Goal: Task Accomplishment & Management: Manage account settings

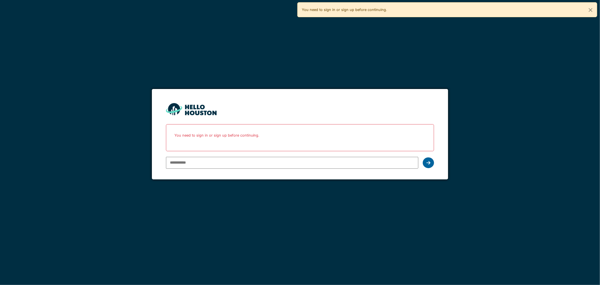
type input "**********"
drag, startPoint x: 431, startPoint y: 165, endPoint x: 423, endPoint y: 159, distance: 9.3
click at [429, 164] on div at bounding box center [428, 162] width 11 height 11
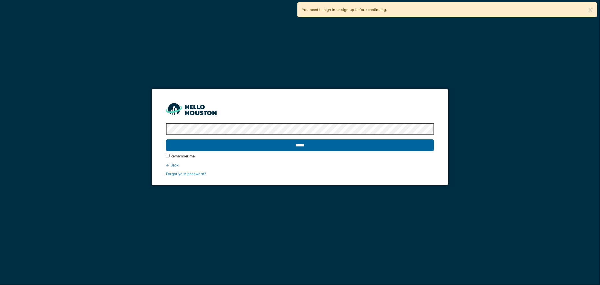
click at [276, 150] on input "******" at bounding box center [300, 145] width 268 height 12
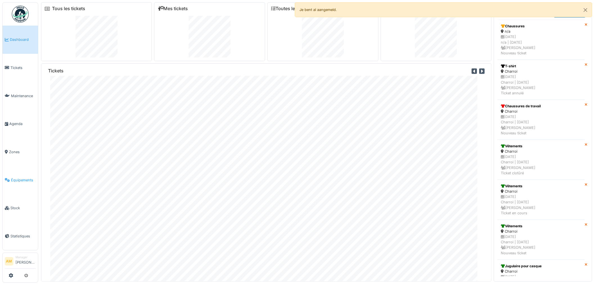
click at [21, 177] on span "Équipements" at bounding box center [23, 179] width 25 height 5
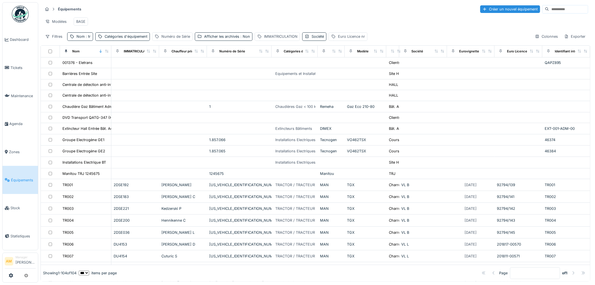
click at [23, 180] on link "Équipements" at bounding box center [20, 180] width 35 height 28
click at [90, 40] on div "Nom : tr" at bounding box center [80, 36] width 26 height 8
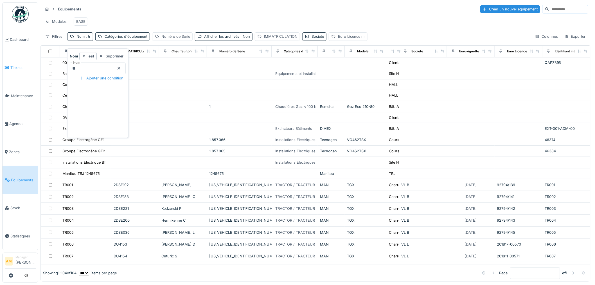
drag, startPoint x: 68, startPoint y: 67, endPoint x: 26, endPoint y: 67, distance: 41.3
click at [30, 67] on body "Dashboard Tickets Maintenance Agenda Zones Équipements Stock Statistiques AM Ma…" at bounding box center [297, 142] width 595 height 285
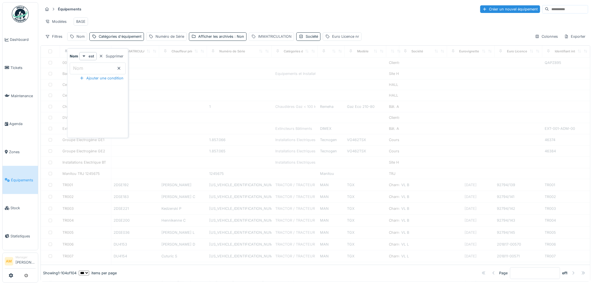
click at [283, 39] on div "IMMATRICULATION" at bounding box center [274, 36] width 33 height 5
click at [258, 69] on label "IMMATRICULATION" at bounding box center [275, 68] width 44 height 7
click at [258, 69] on input "IMMATRICULATION" at bounding box center [292, 68] width 82 height 12
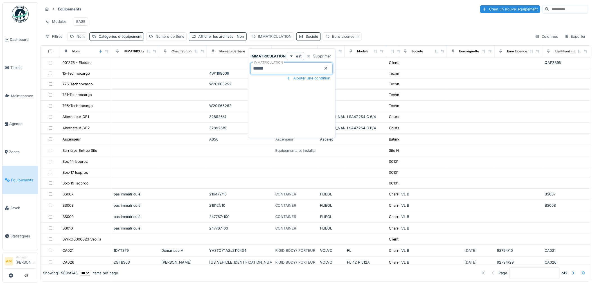
type input "******"
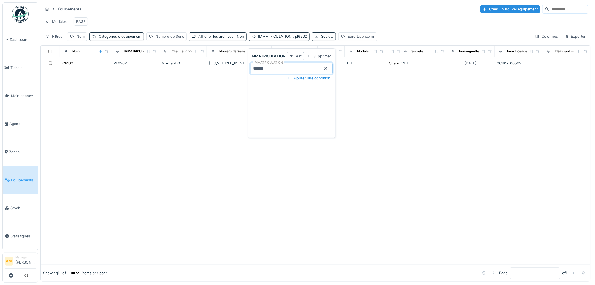
drag, startPoint x: 176, startPoint y: 179, endPoint x: 183, endPoint y: 157, distance: 23.0
click at [175, 178] on div at bounding box center [315, 166] width 549 height 195
drag, startPoint x: 191, startPoint y: 200, endPoint x: 159, endPoint y: 165, distance: 47.4
click at [190, 198] on div at bounding box center [315, 166] width 549 height 195
click at [93, 125] on div at bounding box center [315, 166] width 549 height 195
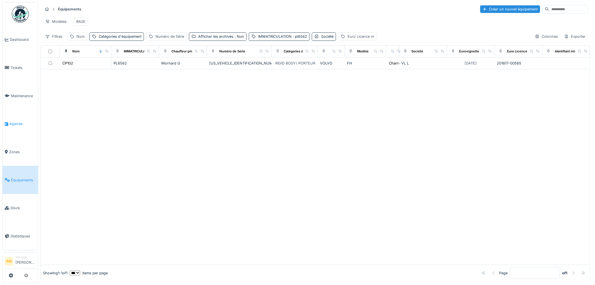
scroll to position [3, 0]
click at [18, 66] on span "Tickets" at bounding box center [22, 67] width 25 height 5
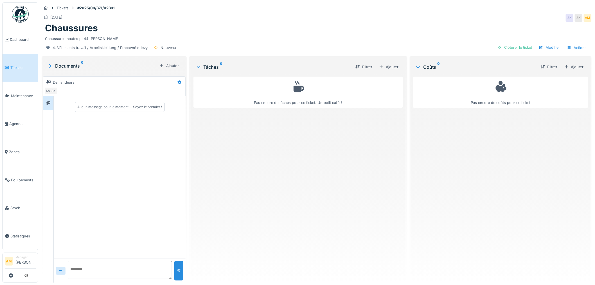
click at [96, 262] on textarea at bounding box center [120, 270] width 104 height 18
click at [74, 267] on textarea "**********" at bounding box center [120, 270] width 104 height 18
click at [90, 268] on textarea "**********" at bounding box center [120, 270] width 104 height 18
click at [161, 269] on textarea "**********" at bounding box center [119, 270] width 102 height 18
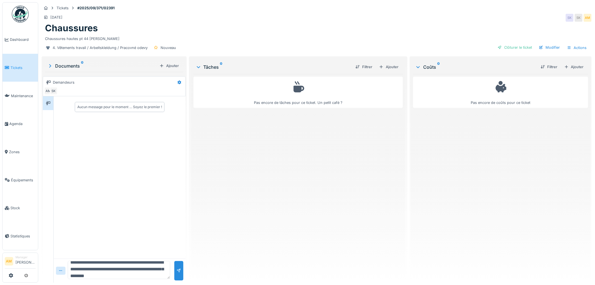
scroll to position [13, 0]
click at [90, 267] on textarea "**********" at bounding box center [119, 270] width 102 height 18
type textarea "**********"
click at [177, 271] on div at bounding box center [179, 270] width 4 height 5
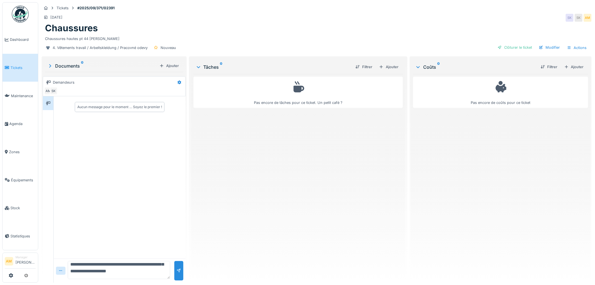
scroll to position [0, 0]
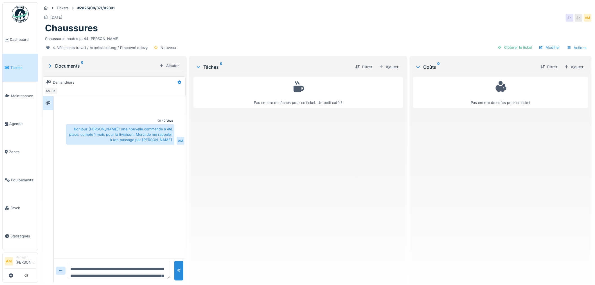
click at [411, 153] on div "Coûts 0 Filtrer Ajouter Pas encore de coûts pour ce ticket" at bounding box center [501, 168] width 180 height 223
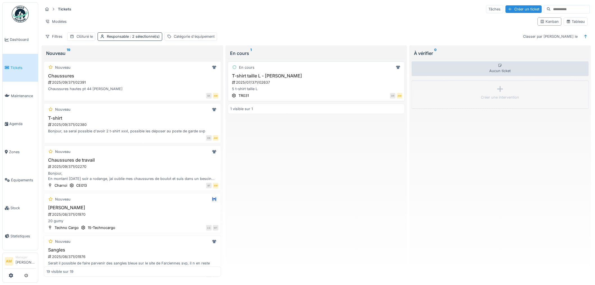
click at [263, 84] on div "2025/07/371/02637" at bounding box center [316, 82] width 171 height 5
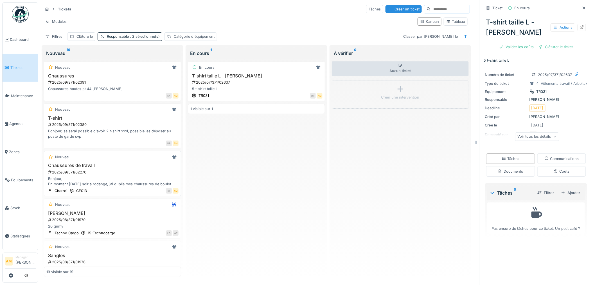
click at [80, 183] on div "Bonjour, En montant hier soir a rodange, jai oublie mes chaussures de boulot et…" at bounding box center [112, 181] width 132 height 11
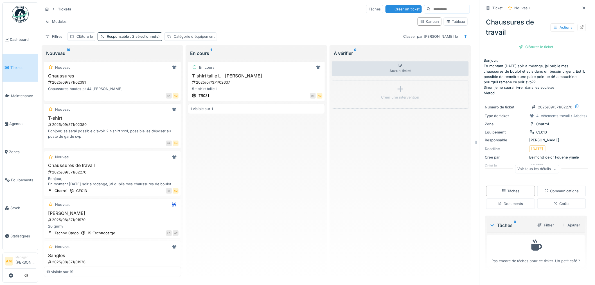
scroll to position [4, 0]
click at [149, 169] on div "2025/09/371/02270" at bounding box center [113, 171] width 131 height 5
click at [141, 163] on h3 "Chaussures de travail" at bounding box center [112, 165] width 132 height 5
drag, startPoint x: 140, startPoint y: 162, endPoint x: 111, endPoint y: 168, distance: 29.6
click at [111, 169] on div "2025/09/371/02270" at bounding box center [113, 171] width 131 height 5
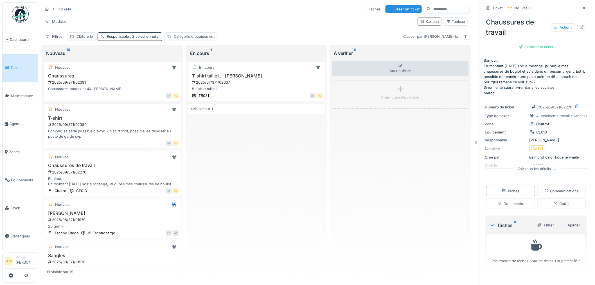
click at [61, 157] on div "Nouveau Chaussures de travail 2025/09/371/02270 Bonjour, En montant hier soir a…" at bounding box center [112, 173] width 137 height 45
click at [564, 23] on div "Actions" at bounding box center [563, 27] width 25 height 8
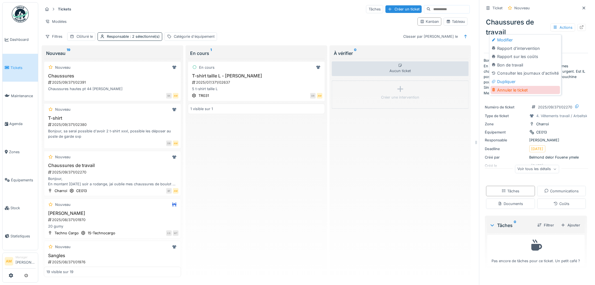
click at [511, 86] on div "Annuler le ticket" at bounding box center [525, 90] width 69 height 8
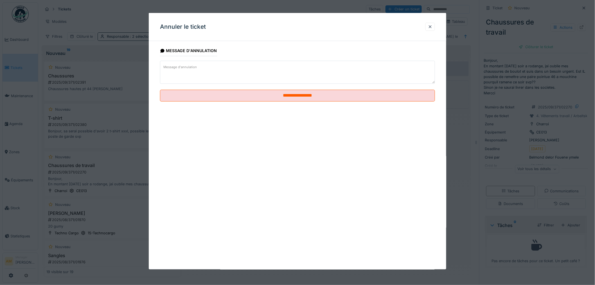
click at [241, 75] on textarea "Message d'annulation" at bounding box center [297, 72] width 275 height 23
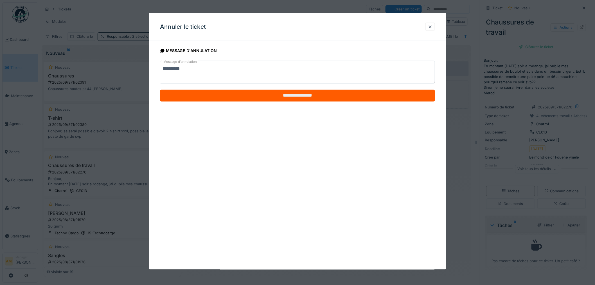
type textarea "**********"
click at [277, 92] on input "**********" at bounding box center [297, 96] width 275 height 12
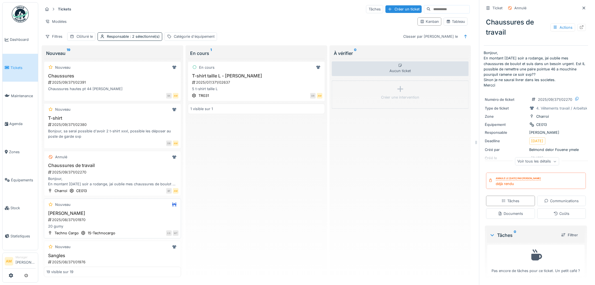
click at [102, 217] on div "2025/08/371/01970" at bounding box center [113, 219] width 131 height 5
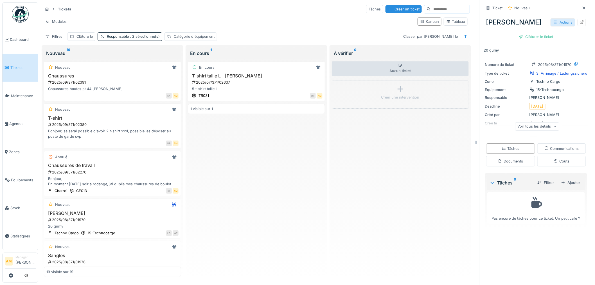
click at [554, 22] on div "Actions" at bounding box center [563, 22] width 25 height 8
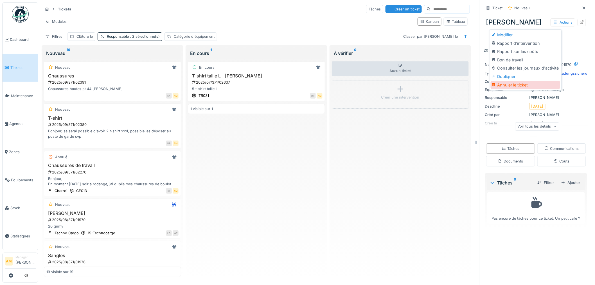
click at [512, 84] on div "Annuler le ticket" at bounding box center [525, 85] width 69 height 8
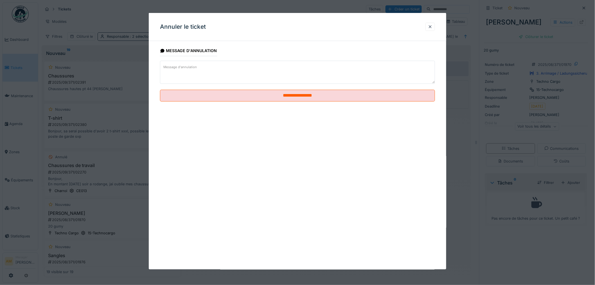
click at [228, 74] on textarea "Message d'annulation" at bounding box center [297, 72] width 275 height 23
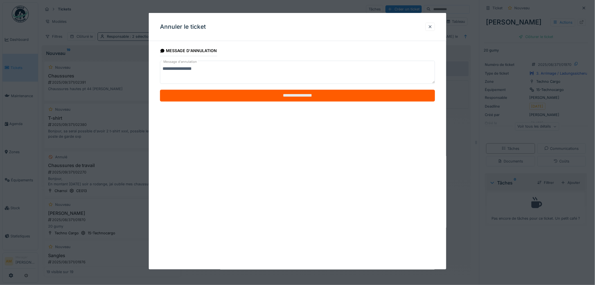
type textarea "**********"
click at [248, 93] on input "**********" at bounding box center [297, 96] width 275 height 12
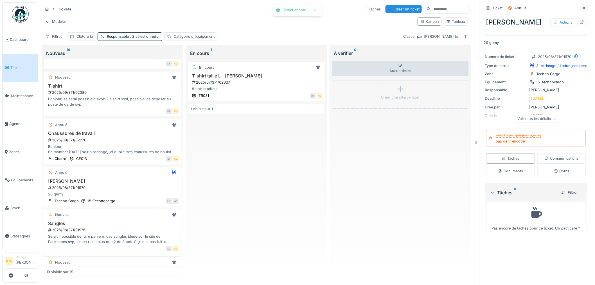
scroll to position [62, 0]
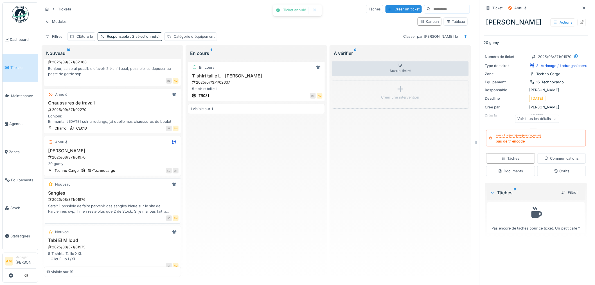
click at [116, 197] on div "Sangles 2025/08/371/01976 Serait il possible de faire parvenir des sangles bleu…" at bounding box center [112, 202] width 132 height 24
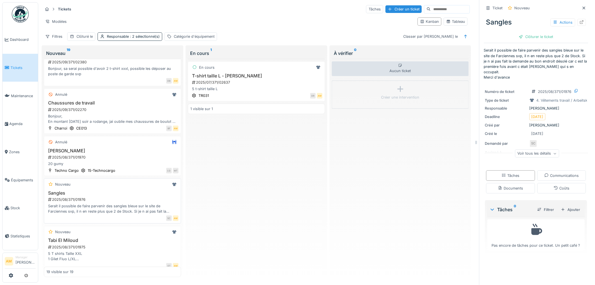
click at [138, 202] on div "2025/08/371/01976" at bounding box center [113, 199] width 131 height 5
click at [557, 23] on div "Actions" at bounding box center [563, 22] width 25 height 8
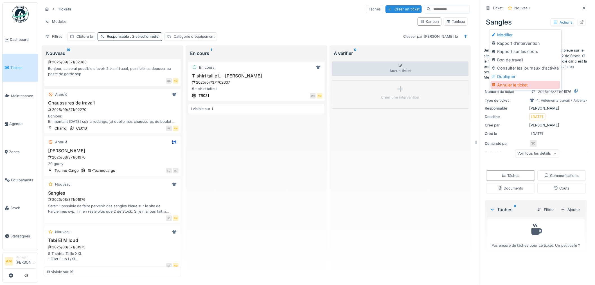
click at [517, 86] on div "Annuler le ticket" at bounding box center [525, 85] width 69 height 8
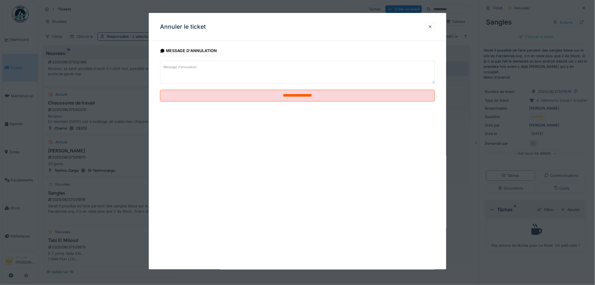
drag, startPoint x: 238, startPoint y: 78, endPoint x: 231, endPoint y: 78, distance: 7.3
click at [238, 78] on textarea "Message d'annulation" at bounding box center [297, 72] width 275 height 23
click at [173, 69] on textarea "**********" at bounding box center [297, 72] width 275 height 23
click at [171, 68] on textarea "**********" at bounding box center [297, 72] width 275 height 23
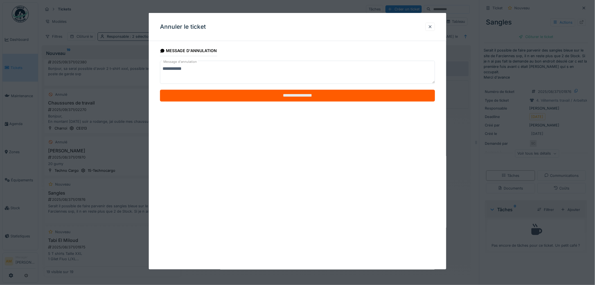
type textarea "**********"
click at [310, 100] on input "**********" at bounding box center [297, 96] width 275 height 12
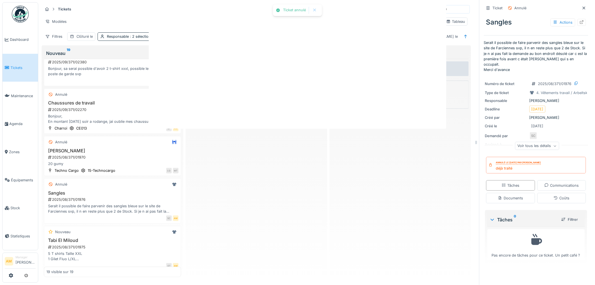
click at [113, 218] on div at bounding box center [297, 142] width 595 height 285
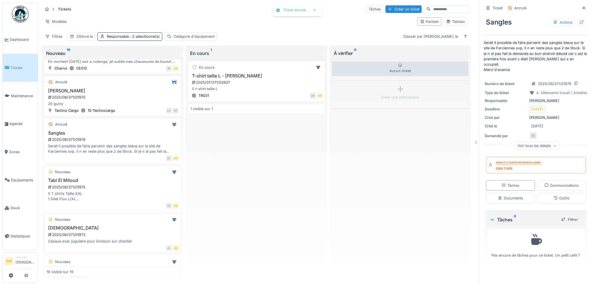
scroll to position [125, 0]
click at [112, 197] on div "5 T shirts Taille XXL 1 Gilet Fluo L/XL 1 chaussures de travail pointure 43" at bounding box center [112, 193] width 132 height 11
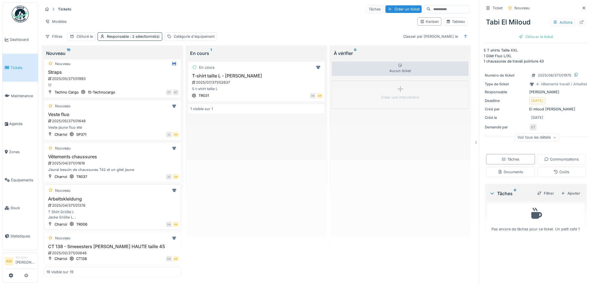
scroll to position [4, 0]
click at [96, 255] on div "AM AM" at bounding box center [134, 258] width 89 height 6
click at [97, 204] on div "Arbeitskleidung 2025/04/371/01376 T Shirt Größe L Jacke Größe L Schuhe Größe 41…" at bounding box center [112, 208] width 132 height 24
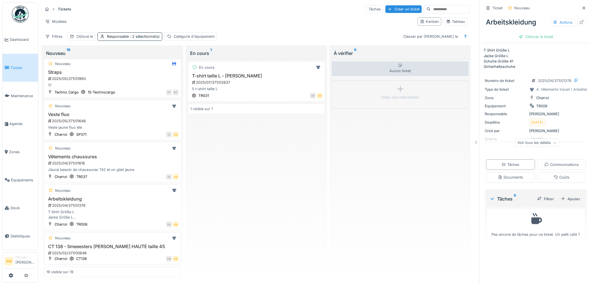
click at [82, 243] on h3 "CT 138 - Smeeesters [PERSON_NAME] HAUTE taille 45" at bounding box center [112, 245] width 132 height 5
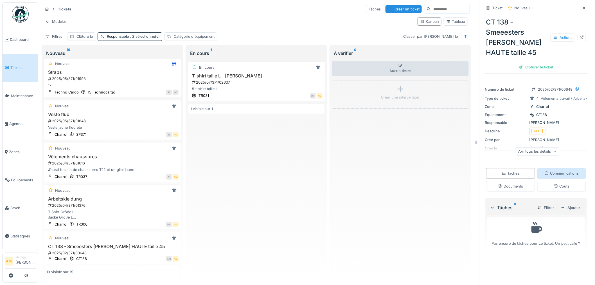
click at [556, 173] on div "Communications" at bounding box center [561, 173] width 49 height 10
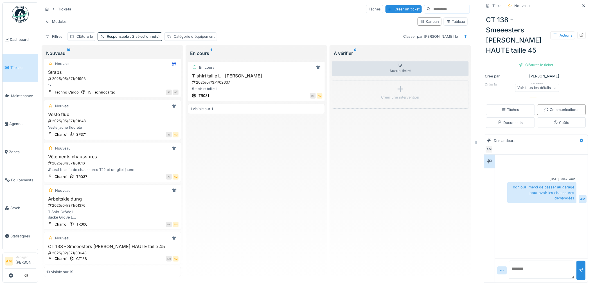
scroll to position [65, 0]
click at [120, 202] on div "2025/04/371/01376" at bounding box center [113, 204] width 131 height 5
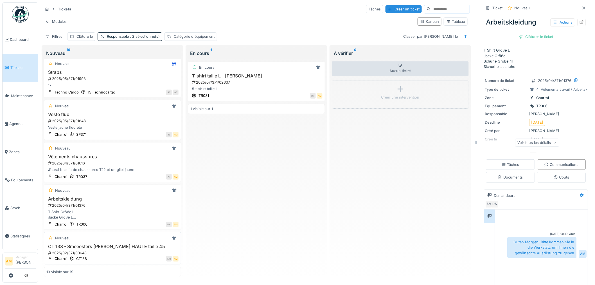
click at [123, 255] on div "AM AM" at bounding box center [134, 258] width 89 height 6
click at [110, 209] on div "T Shirt Größe L Jacke Größe L Schuhe Größe 41 Sicherheitsschuhe" at bounding box center [112, 214] width 132 height 11
click at [166, 221] on div "DA" at bounding box center [169, 224] width 6 height 6
click at [125, 209] on div "T Shirt Größe L Jacke Größe L Schuhe Größe 41 Sicherheitsschuhe" at bounding box center [112, 214] width 132 height 11
click at [75, 202] on div "2025/04/371/01376" at bounding box center [113, 204] width 131 height 5
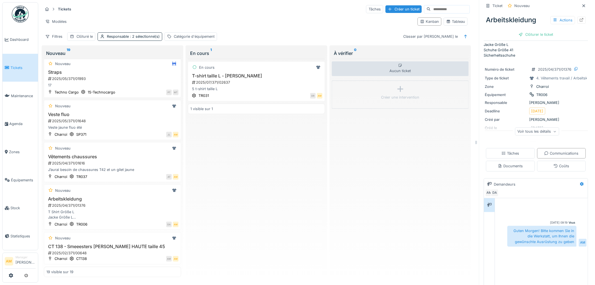
scroll to position [31, 0]
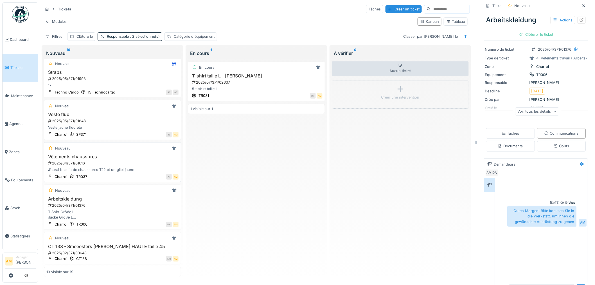
drag, startPoint x: 91, startPoint y: 206, endPoint x: 91, endPoint y: 173, distance: 33.2
click at [91, 206] on div "2025/04/371/01376" at bounding box center [113, 204] width 131 height 5
click at [93, 160] on div "2025/04/371/01616" at bounding box center [113, 162] width 131 height 5
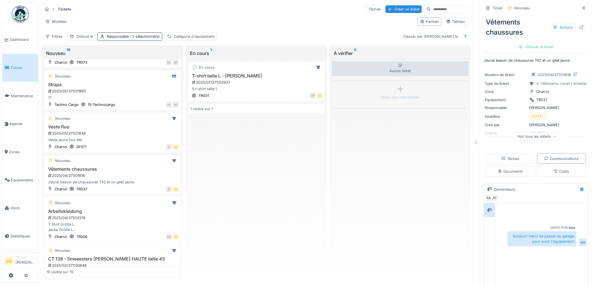
scroll to position [605, 0]
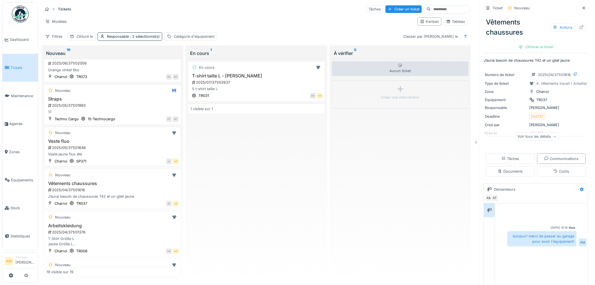
click at [100, 157] on div "Veste jaune fluo été" at bounding box center [112, 153] width 132 height 5
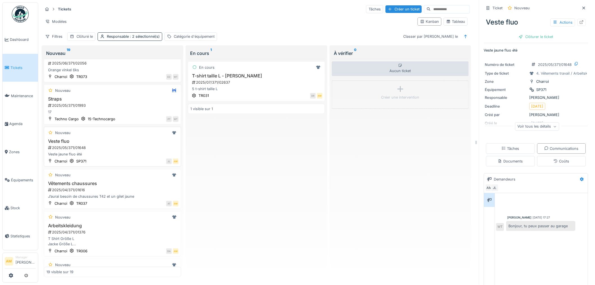
scroll to position [573, 0]
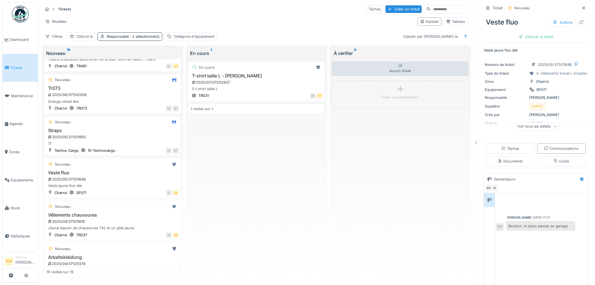
click at [123, 138] on div "2025/05/371/01993" at bounding box center [113, 136] width 131 height 5
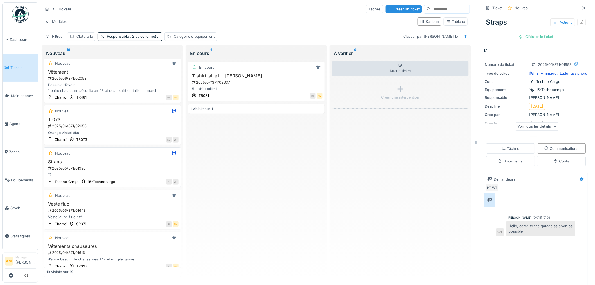
click at [127, 170] on div "2025/05/371/01993" at bounding box center [113, 167] width 131 height 5
click at [122, 135] on div "Orange vinkel 6ks" at bounding box center [112, 132] width 132 height 5
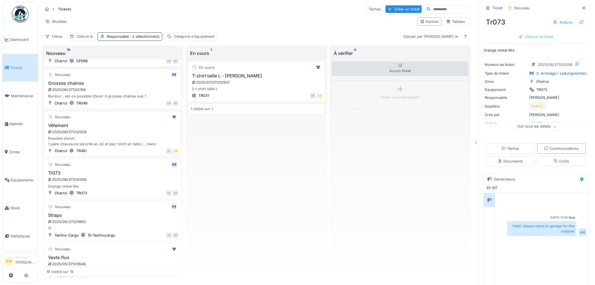
scroll to position [479, 0]
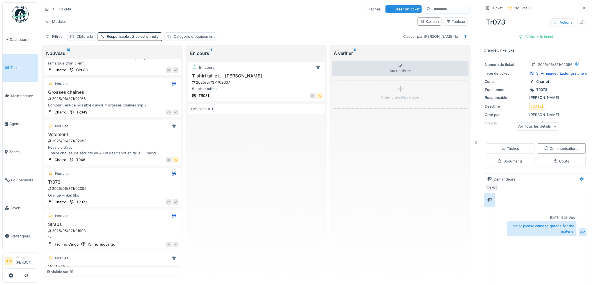
click at [117, 147] on div "Vêtement 2025/06/371/02058 Possible d’avoir 1 paire chaussure sécurité en 43 et…" at bounding box center [112, 144] width 132 height 24
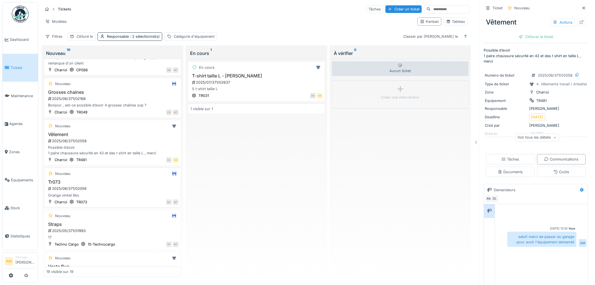
click at [117, 195] on div "Orange vinkel 6ks" at bounding box center [112, 194] width 132 height 5
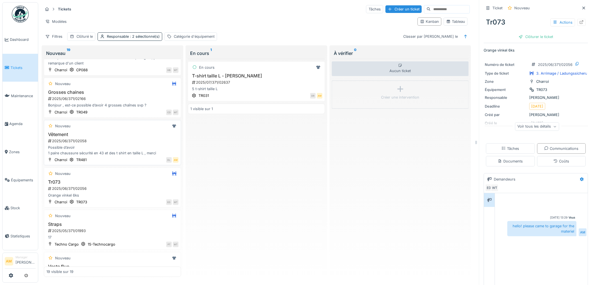
click at [130, 137] on h3 "Vêtement" at bounding box center [112, 134] width 132 height 5
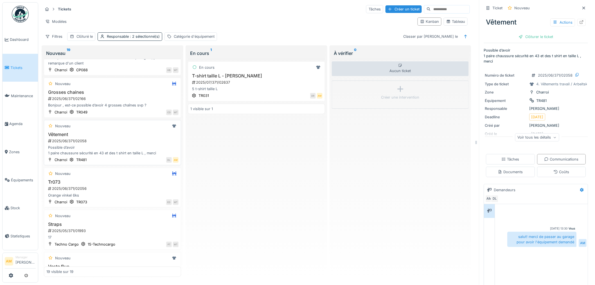
scroll to position [448, 0]
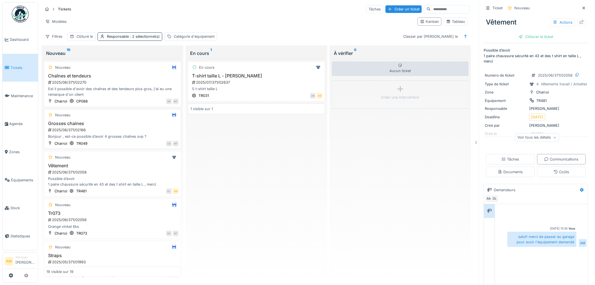
click at [114, 126] on h3 "Grosses chaines" at bounding box center [112, 123] width 132 height 5
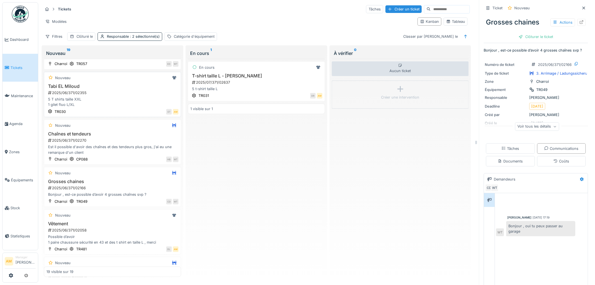
scroll to position [386, 0]
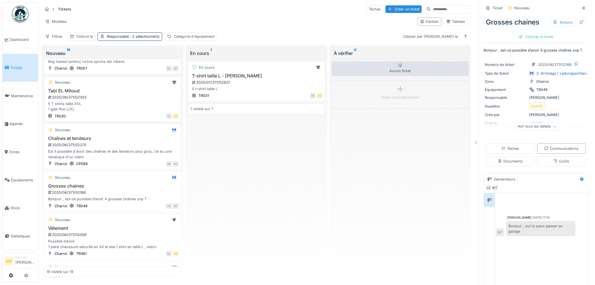
click at [110, 119] on div "ET AM" at bounding box center [124, 116] width 110 height 6
click at [114, 146] on div "2025/06/371/02270" at bounding box center [113, 144] width 131 height 5
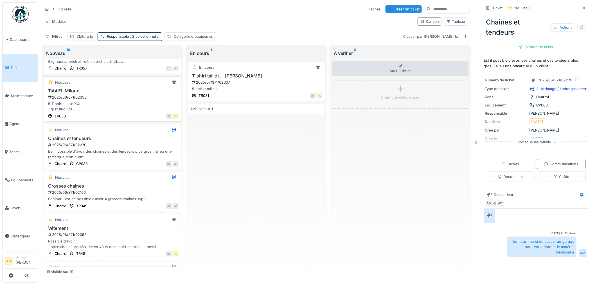
click at [111, 109] on div "5 T shirts taille XXL 1 gilet fluo L/XL" at bounding box center [112, 106] width 132 height 11
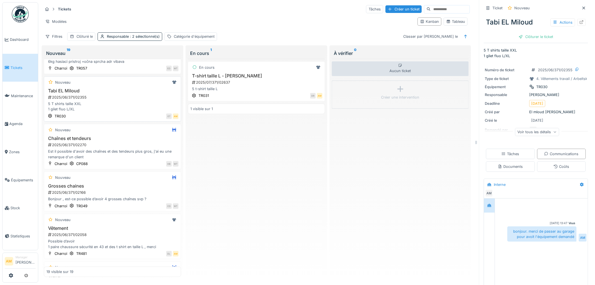
scroll to position [355, 0]
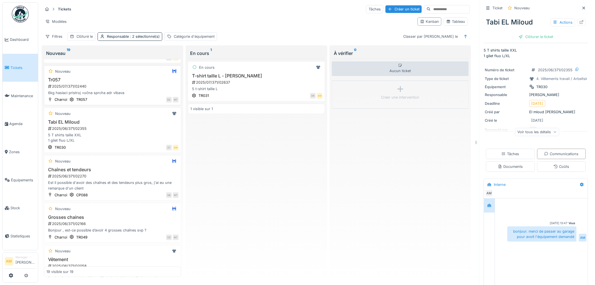
click at [114, 94] on div "6kg hasiaci pristroj +očna sprcha adr vibava" at bounding box center [112, 92] width 132 height 5
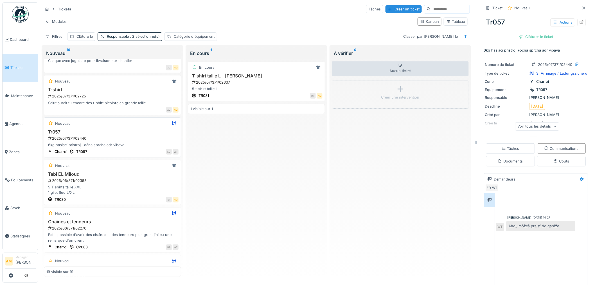
scroll to position [292, 0]
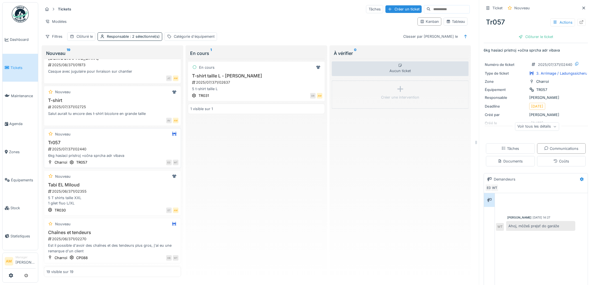
click at [114, 94] on div "Nouveau" at bounding box center [112, 91] width 132 height 7
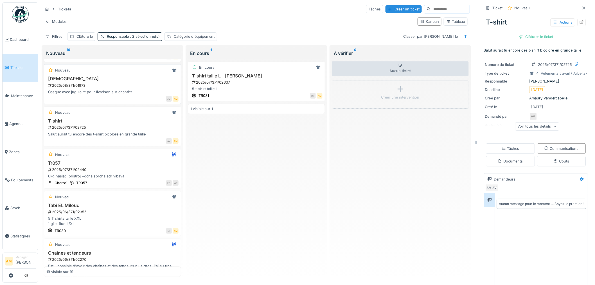
scroll to position [261, 0]
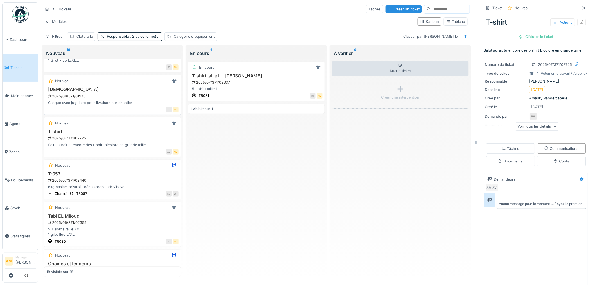
click at [139, 103] on div "Casque avec jugulaire pour livraison sur chantier" at bounding box center [112, 102] width 132 height 5
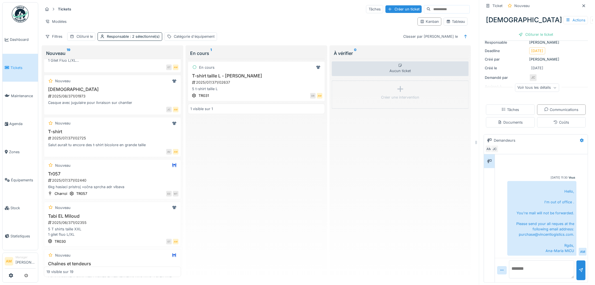
scroll to position [4, 0]
click at [16, 69] on link "Tickets" at bounding box center [20, 68] width 35 height 28
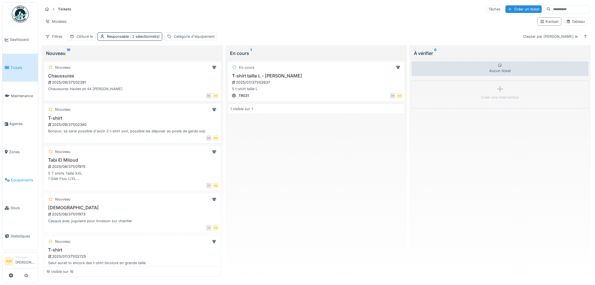
click at [22, 177] on span "Équipements" at bounding box center [23, 179] width 25 height 5
click at [26, 178] on span "Équipements" at bounding box center [23, 179] width 25 height 5
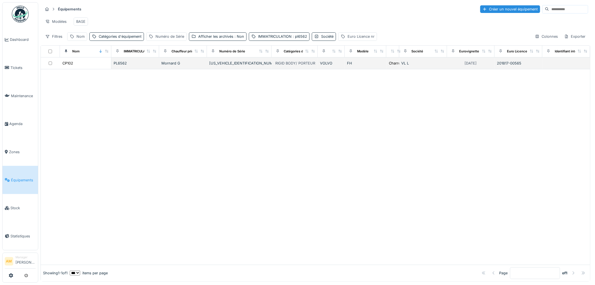
click at [79, 66] on div "CP102" at bounding box center [85, 63] width 47 height 6
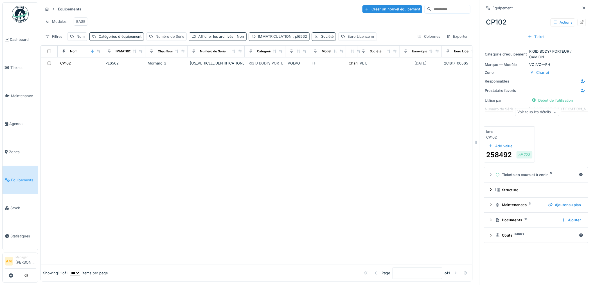
click at [304, 39] on span ": pl6562" at bounding box center [299, 36] width 15 height 4
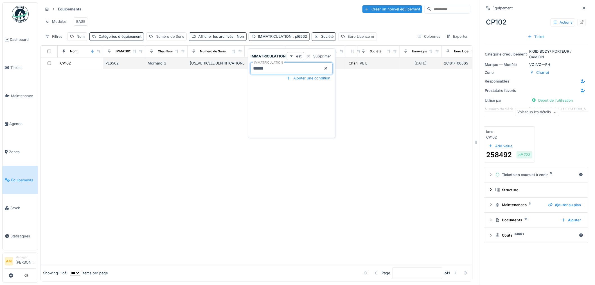
drag, startPoint x: 281, startPoint y: 69, endPoint x: 157, endPoint y: 63, distance: 123.3
click at [190, 67] on body "Dashboard Tickets Maintenance [GEOGRAPHIC_DATA] Zones Équipements Stock Statist…" at bounding box center [297, 142] width 595 height 285
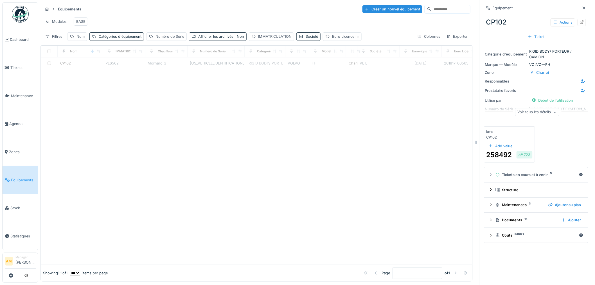
click at [75, 40] on div "Nom" at bounding box center [77, 36] width 20 height 8
click at [77, 68] on label "Nom" at bounding box center [78, 68] width 12 height 7
click at [77, 68] on input "Nom" at bounding box center [98, 68] width 56 height 12
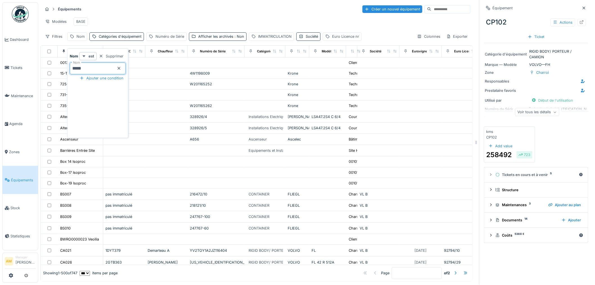
type input "*****"
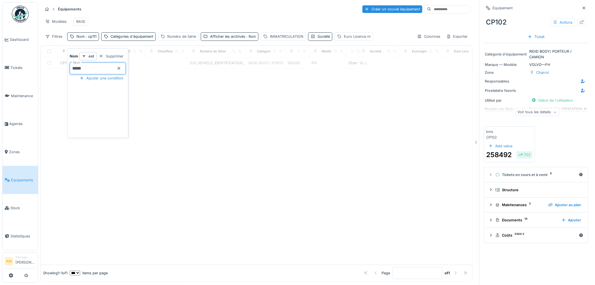
click at [187, 27] on div "Modèles BASE" at bounding box center [257, 21] width 428 height 13
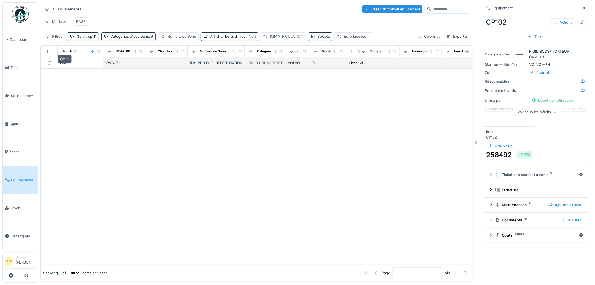
click at [65, 66] on div "CP111" at bounding box center [64, 62] width 9 height 5
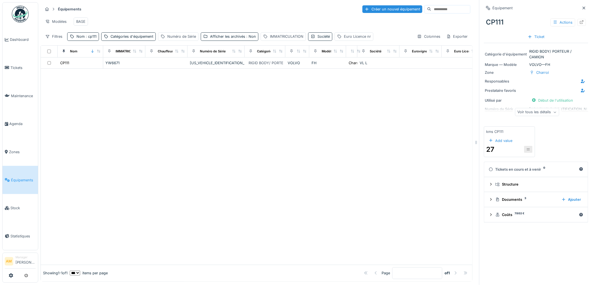
drag, startPoint x: 111, startPoint y: 181, endPoint x: 106, endPoint y: 162, distance: 19.5
click at [109, 173] on div at bounding box center [257, 167] width 432 height 196
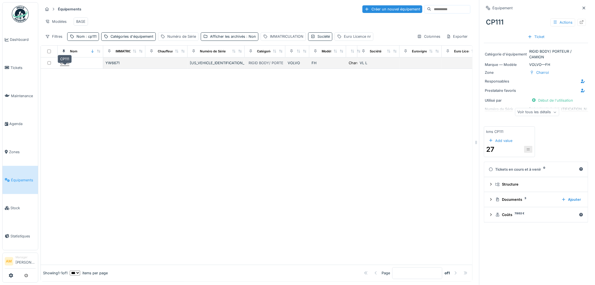
click at [62, 66] on div "CP111" at bounding box center [64, 62] width 9 height 5
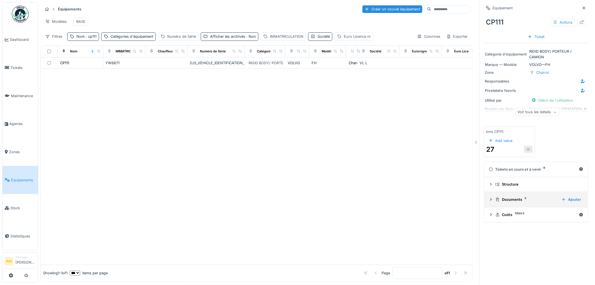
click at [489, 199] on icon at bounding box center [491, 199] width 4 height 4
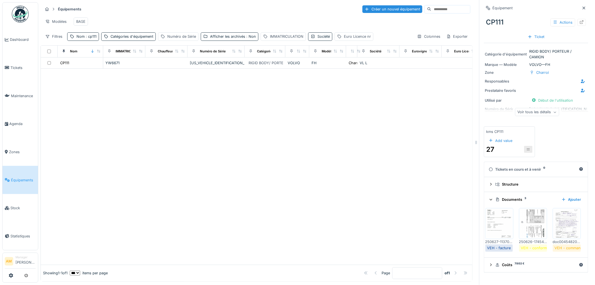
scroll to position [41, 0]
click at [536, 209] on img at bounding box center [532, 223] width 25 height 28
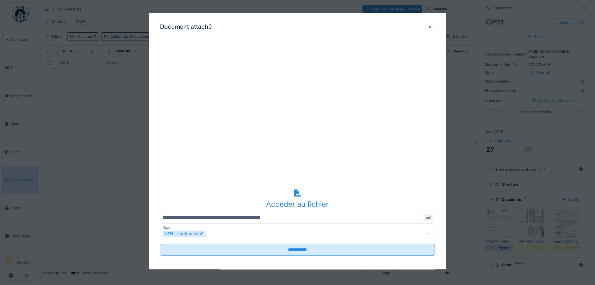
scroll to position [2, 0]
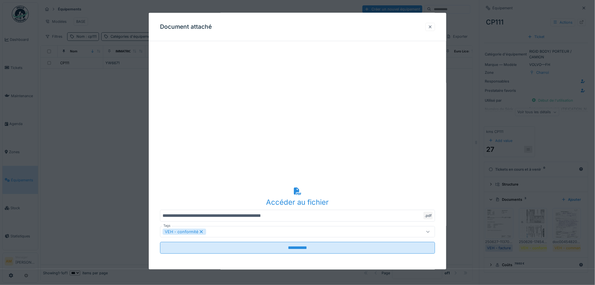
click at [432, 25] on div at bounding box center [430, 26] width 4 height 5
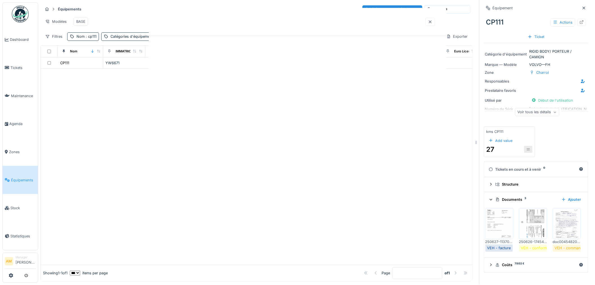
scroll to position [0, 0]
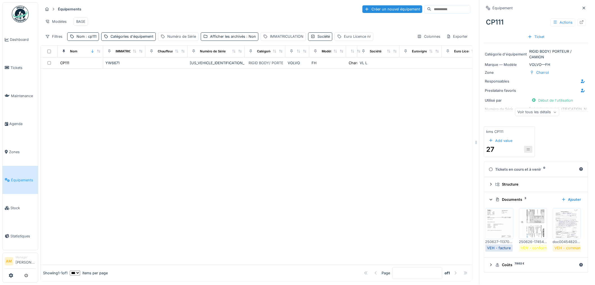
click at [554, 237] on img at bounding box center [566, 223] width 25 height 28
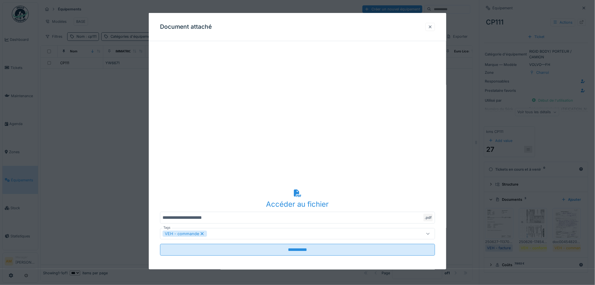
drag, startPoint x: 432, startPoint y: 24, endPoint x: 440, endPoint y: 53, distance: 30.0
click at [432, 24] on div at bounding box center [430, 26] width 4 height 5
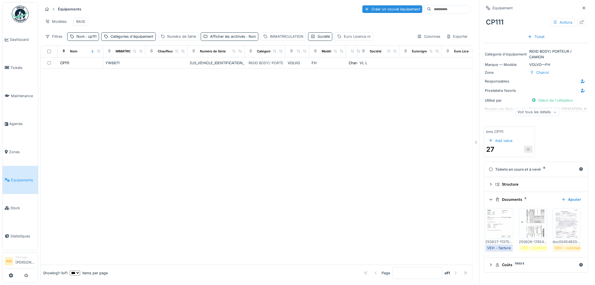
click at [501, 209] on img at bounding box center [499, 223] width 25 height 28
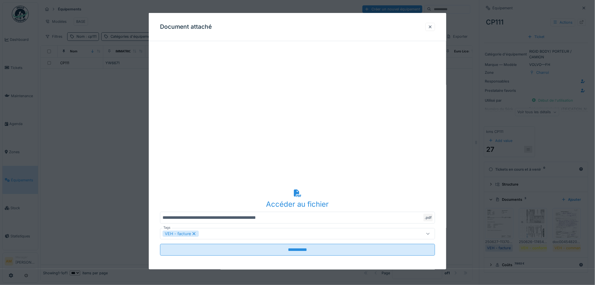
drag, startPoint x: 431, startPoint y: 26, endPoint x: 425, endPoint y: 40, distance: 15.2
click at [432, 24] on div at bounding box center [430, 26] width 4 height 5
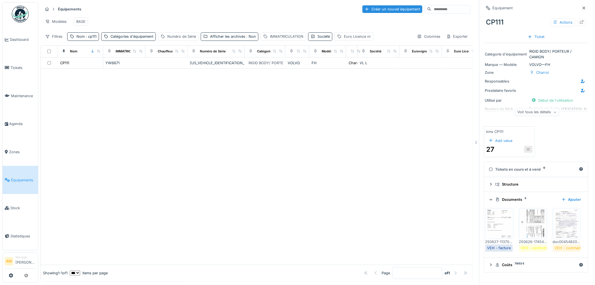
click at [148, 136] on div at bounding box center [257, 167] width 432 height 196
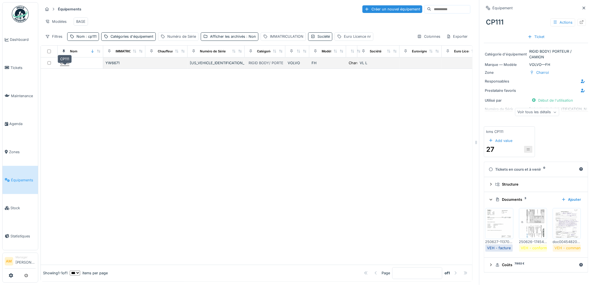
click at [68, 66] on div "CP111" at bounding box center [64, 62] width 9 height 5
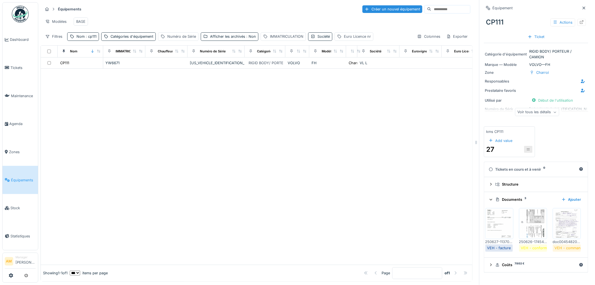
click at [521, 209] on img at bounding box center [532, 223] width 25 height 28
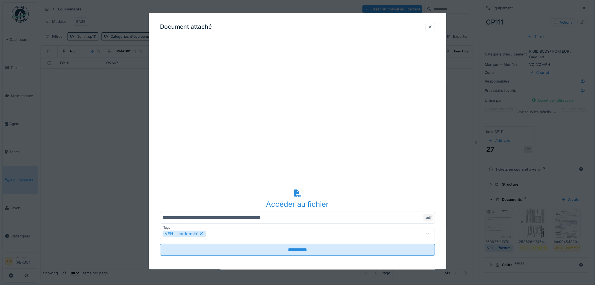
click at [430, 28] on div at bounding box center [430, 26] width 4 height 5
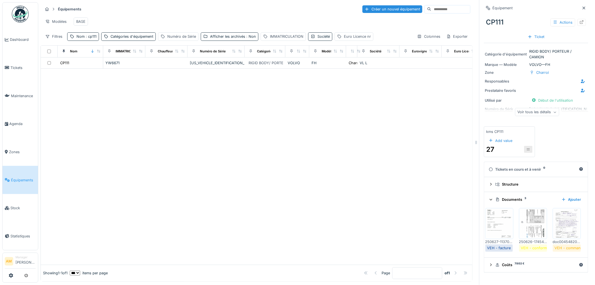
click at [246, 178] on div at bounding box center [257, 167] width 432 height 196
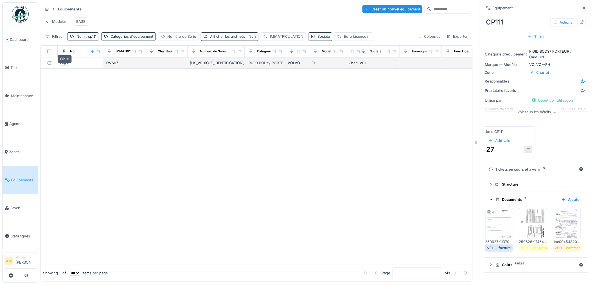
click at [63, 66] on div "CP111" at bounding box center [64, 62] width 9 height 5
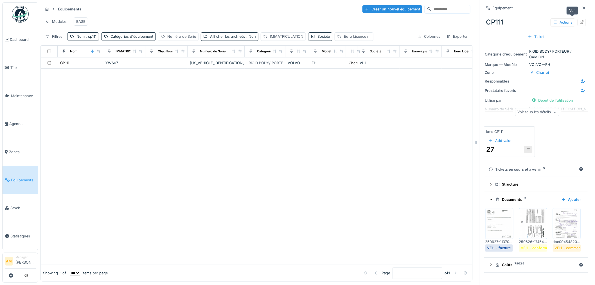
click at [580, 20] on icon at bounding box center [582, 22] width 4 height 4
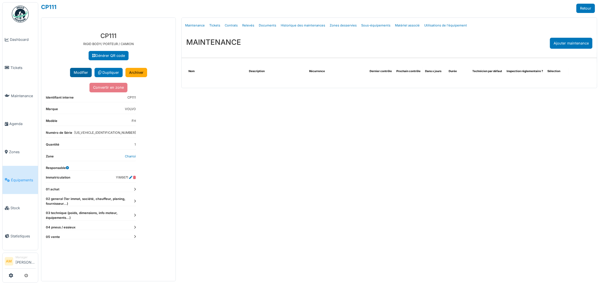
click at [79, 73] on button "Modifier" at bounding box center [81, 72] width 22 height 9
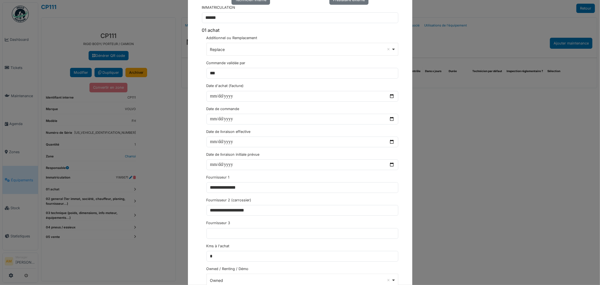
scroll to position [375, 0]
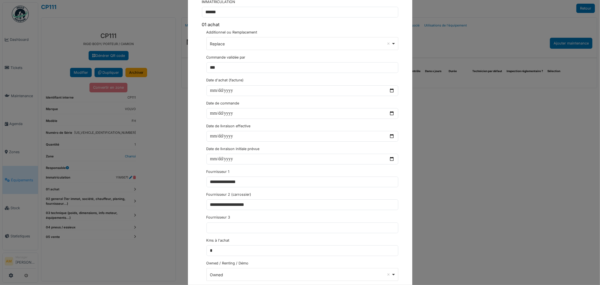
drag, startPoint x: 497, startPoint y: 147, endPoint x: 494, endPoint y: 144, distance: 3.8
click at [496, 147] on div "**********" at bounding box center [300, 142] width 600 height 285
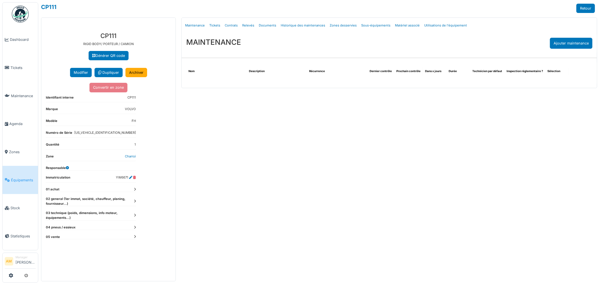
click at [63, 190] on dt "01 achat" at bounding box center [91, 189] width 90 height 5
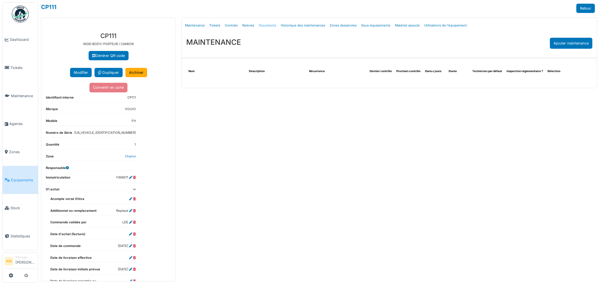
click at [264, 27] on link "Documents" at bounding box center [267, 25] width 22 height 13
click at [263, 27] on link "Documents" at bounding box center [267, 25] width 22 height 13
click at [263, 26] on link "Documents" at bounding box center [267, 25] width 22 height 13
select select "***"
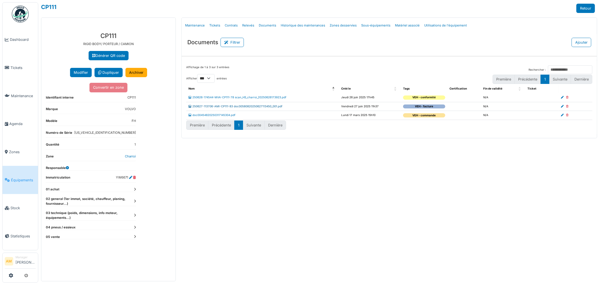
click at [229, 106] on link "250627-113706-AMI-CP111-83 doc00580820250627113450_001.pdf" at bounding box center [235, 106] width 94 height 3
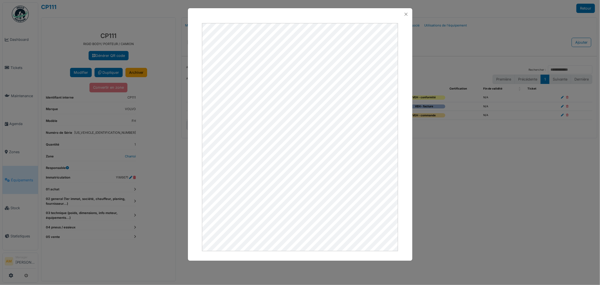
click at [133, 188] on div at bounding box center [300, 142] width 600 height 285
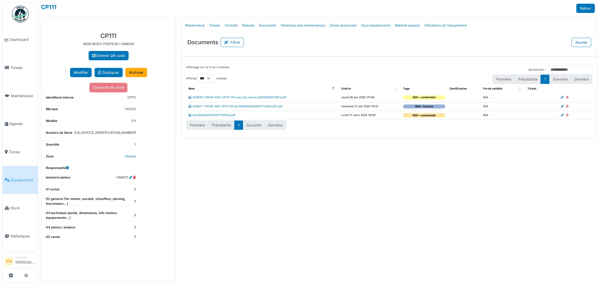
click at [134, 189] on icon at bounding box center [135, 189] width 2 height 3
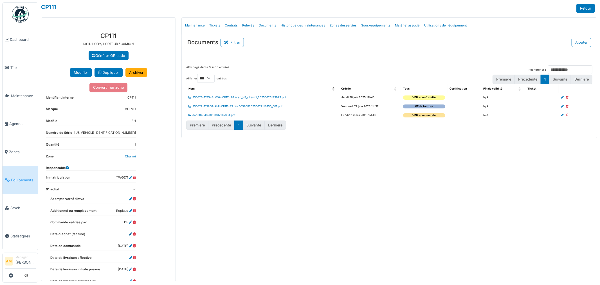
click at [130, 234] on icon at bounding box center [130, 233] width 3 height 3
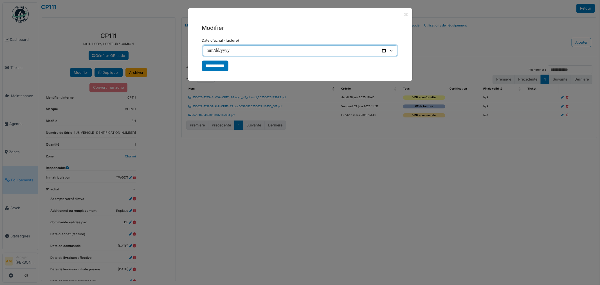
click at [208, 49] on input "Date d'achat (facture)" at bounding box center [300, 50] width 194 height 11
type input "**********"
click at [212, 65] on input "**********" at bounding box center [215, 65] width 26 height 11
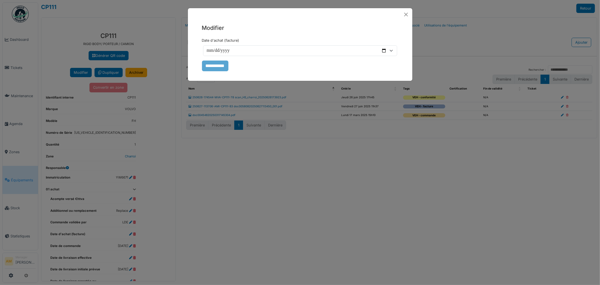
click at [151, 189] on div "**********" at bounding box center [300, 142] width 600 height 285
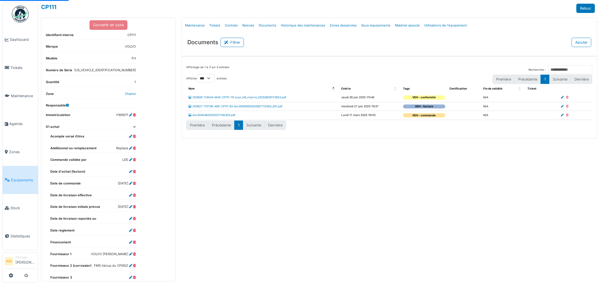
scroll to position [79, 0]
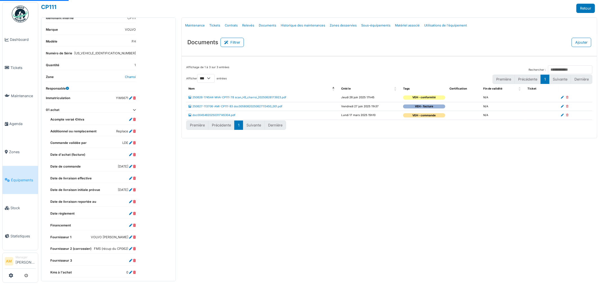
select select "***"
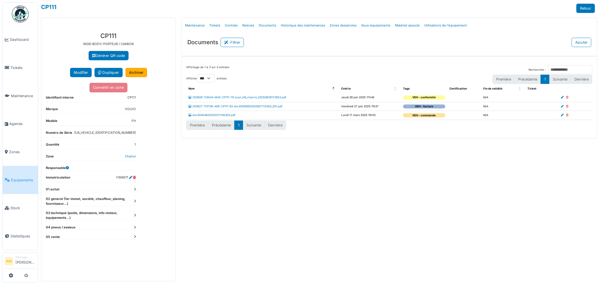
drag, startPoint x: 227, startPoint y: 178, endPoint x: 134, endPoint y: 190, distance: 93.9
click at [134, 190] on dt "01 achat" at bounding box center [91, 189] width 90 height 5
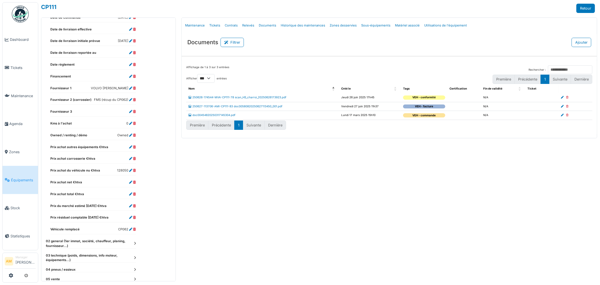
scroll to position [238, 0]
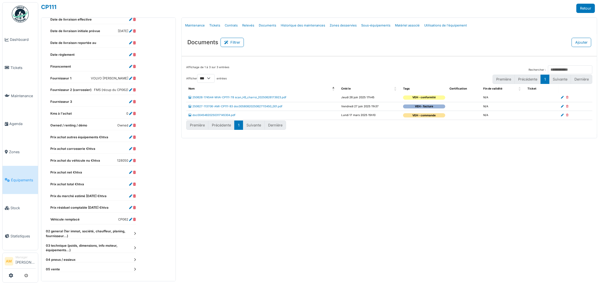
click at [134, 235] on icon at bounding box center [135, 233] width 2 height 3
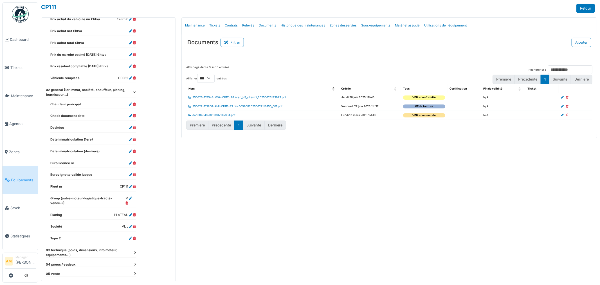
scroll to position [380, 0]
click at [134, 250] on icon at bounding box center [135, 251] width 2 height 3
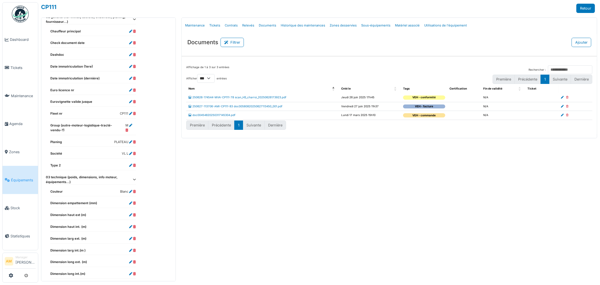
scroll to position [474, 0]
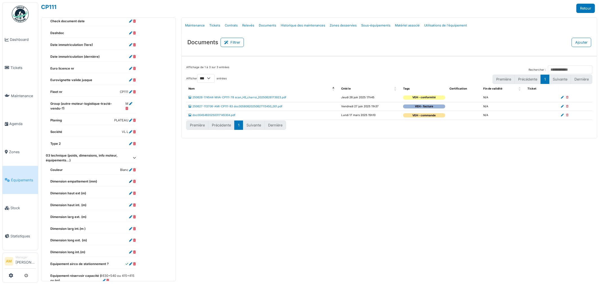
click at [129, 180] on icon at bounding box center [130, 181] width 3 height 3
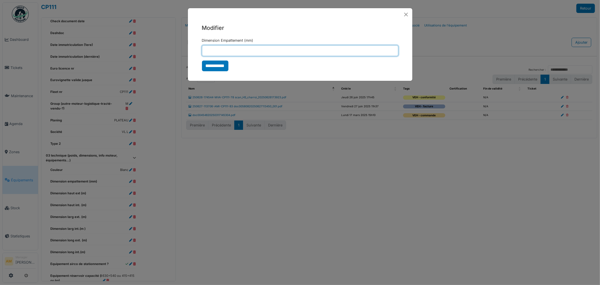
click at [214, 50] on input "Dimension Empattement (mm)" at bounding box center [300, 50] width 196 height 11
type input "****"
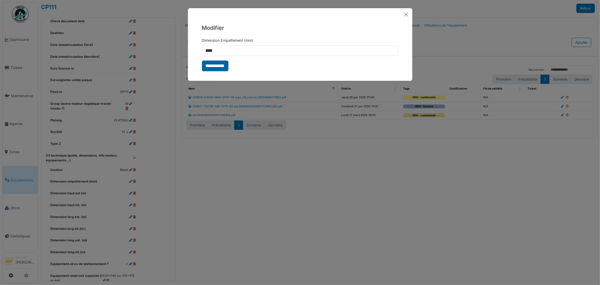
click at [214, 67] on input "**********" at bounding box center [215, 65] width 26 height 11
click at [212, 66] on form "**********" at bounding box center [300, 54] width 196 height 33
select select "***"
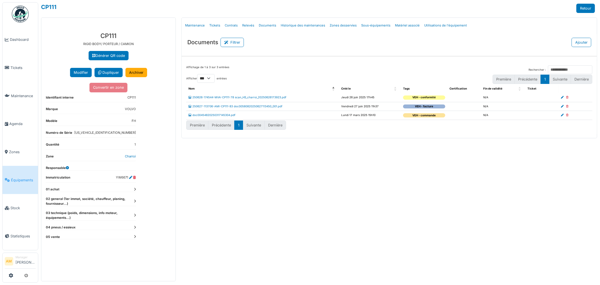
click at [135, 190] on icon at bounding box center [135, 189] width 2 height 3
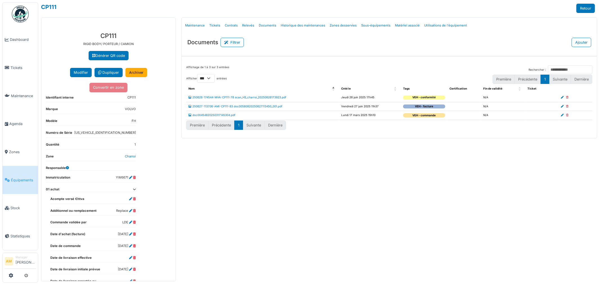
click at [135, 190] on icon at bounding box center [134, 189] width 3 height 3
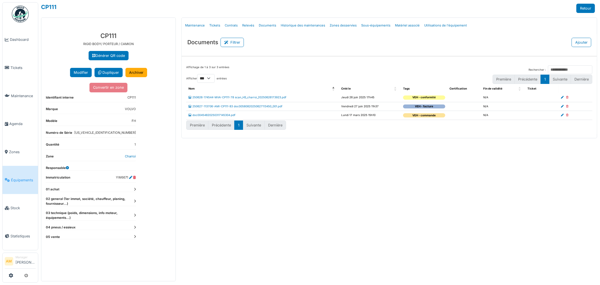
click at [135, 202] on icon at bounding box center [135, 200] width 2 height 3
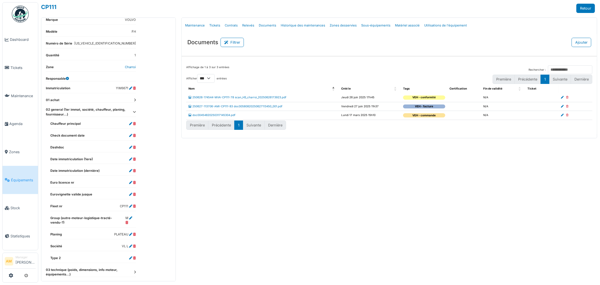
scroll to position [109, 0]
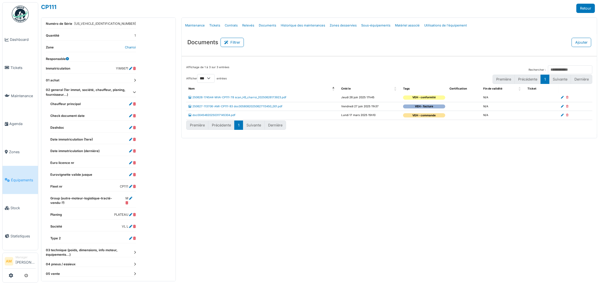
drag, startPoint x: 247, startPoint y: 201, endPoint x: 248, endPoint y: 189, distance: 11.6
click at [248, 195] on div "Menu Détails Maintenance Tickets Contrats Relevés Documents Historique des main…" at bounding box center [389, 148] width 421 height 263
click at [133, 249] on dt "03 technique (poids, dimensions, info moteur, équipements...)" at bounding box center [91, 252] width 90 height 10
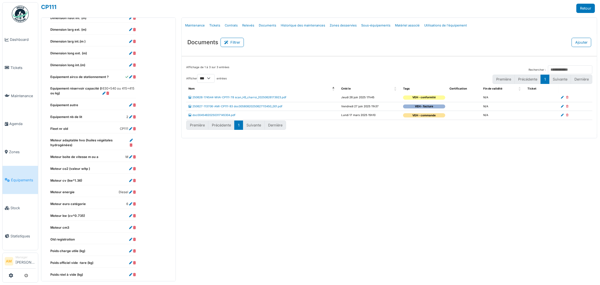
scroll to position [421, 0]
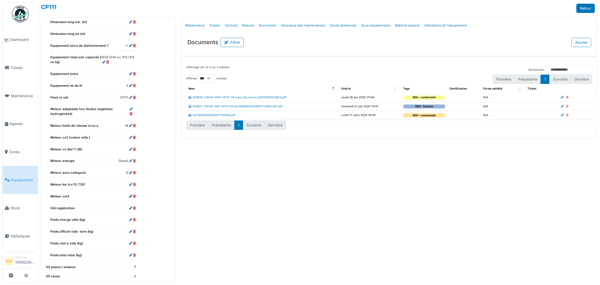
click at [131, 195] on icon at bounding box center [130, 196] width 3 height 3
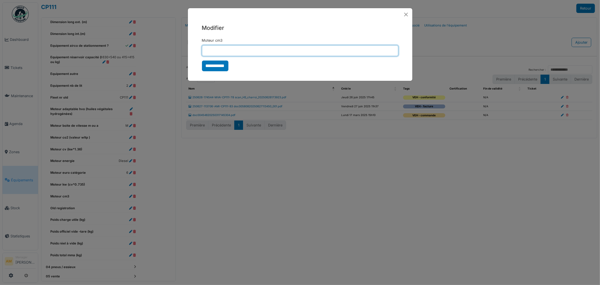
drag, startPoint x: 208, startPoint y: 50, endPoint x: 227, endPoint y: 47, distance: 19.3
click at [208, 50] on input "Moteur cm3" at bounding box center [300, 50] width 196 height 11
type input "*****"
click at [208, 65] on input "**********" at bounding box center [215, 65] width 26 height 11
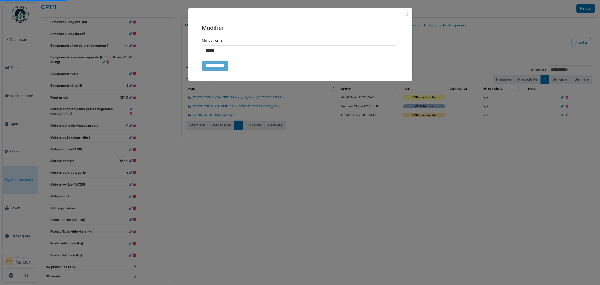
select select "***"
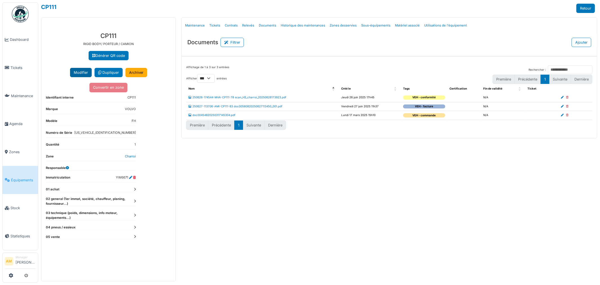
click at [77, 72] on button "Modifier" at bounding box center [81, 72] width 22 height 9
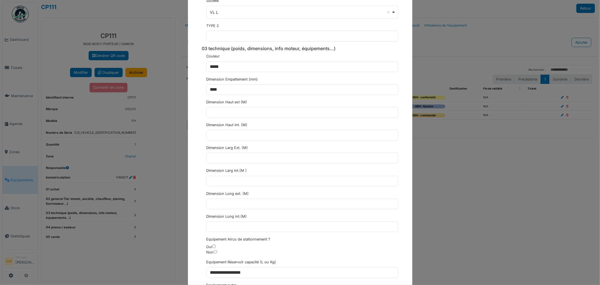
scroll to position [1000, 0]
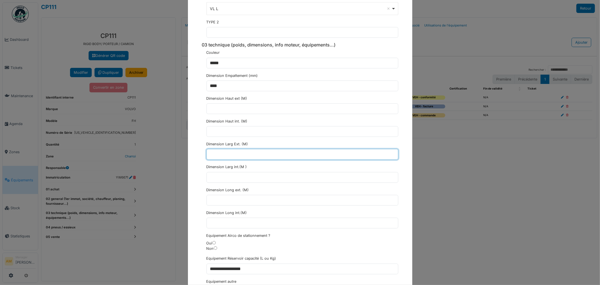
click at [212, 156] on input "text" at bounding box center [302, 154] width 192 height 11
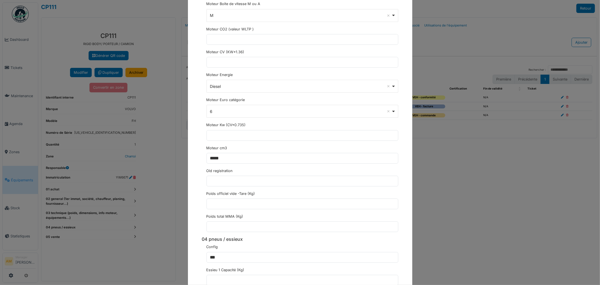
scroll to position [1374, 0]
type input "****"
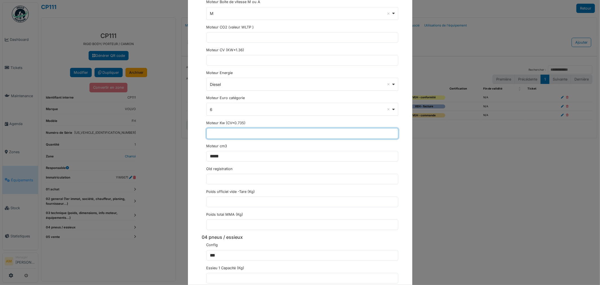
click at [223, 136] on input "text" at bounding box center [302, 133] width 192 height 11
click at [297, 113] on div "6 Remove item" at bounding box center [302, 109] width 187 height 8
type input "***"
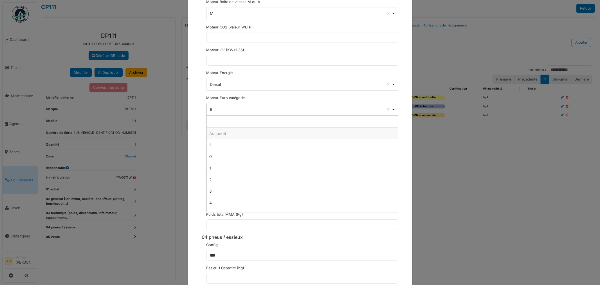
click at [277, 87] on div "Diesel Remove item" at bounding box center [300, 84] width 181 height 6
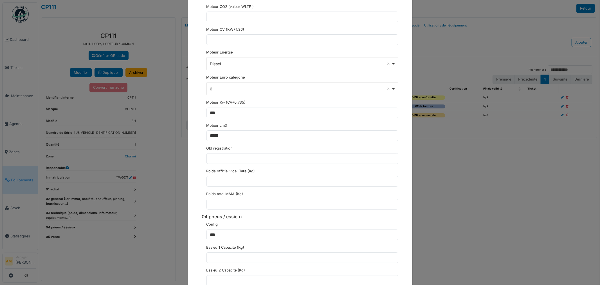
scroll to position [1406, 0]
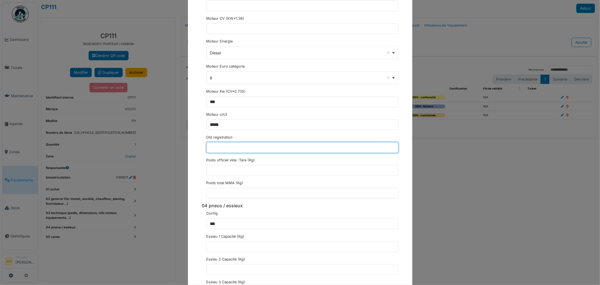
click at [235, 153] on input "text" at bounding box center [302, 147] width 192 height 11
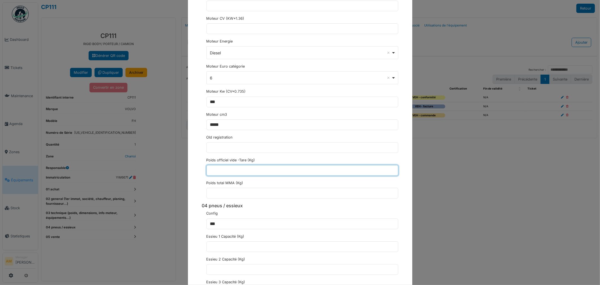
click at [233, 170] on input "text" at bounding box center [302, 170] width 192 height 11
drag, startPoint x: 224, startPoint y: 172, endPoint x: 168, endPoint y: 161, distance: 56.5
click at [173, 170] on div "**********" at bounding box center [300, 142] width 600 height 285
type input "****"
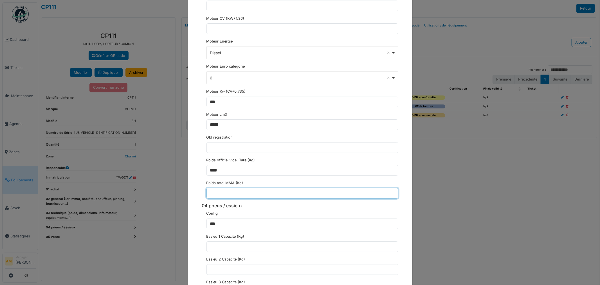
click at [212, 196] on input "text" at bounding box center [302, 193] width 192 height 11
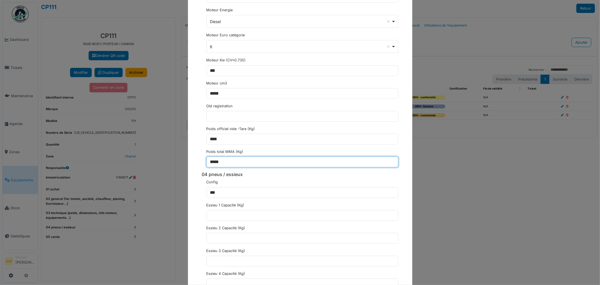
type input "*****"
click at [251, 210] on div "Essieu 1 Capacité (Kg)" at bounding box center [302, 211] width 192 height 18
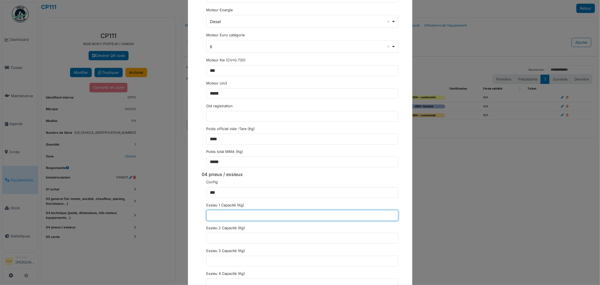
click at [243, 218] on input "text" at bounding box center [302, 215] width 192 height 11
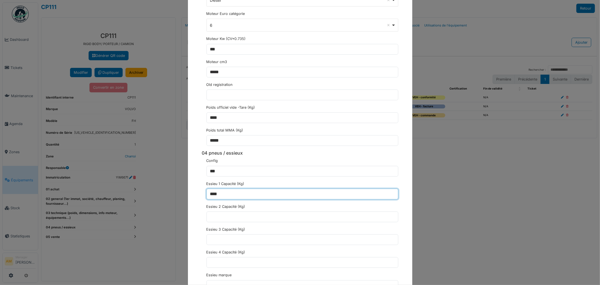
scroll to position [1468, 0]
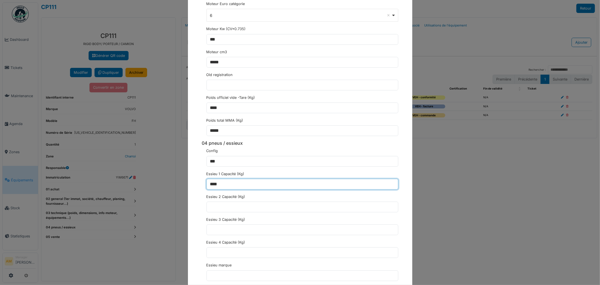
type input "****"
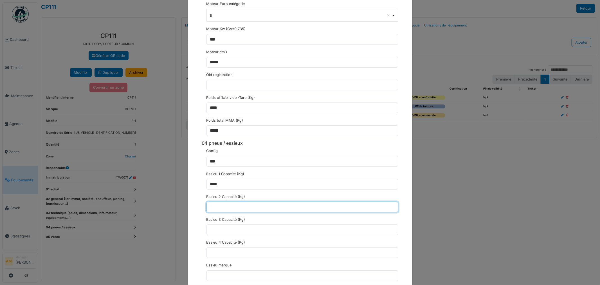
click at [223, 207] on input "text" at bounding box center [302, 206] width 192 height 11
type input "*****"
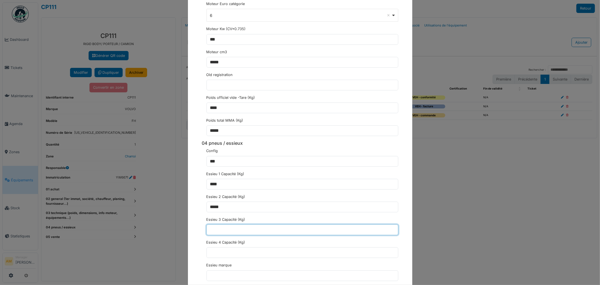
click at [223, 235] on input "text" at bounding box center [302, 229] width 192 height 11
type input "****"
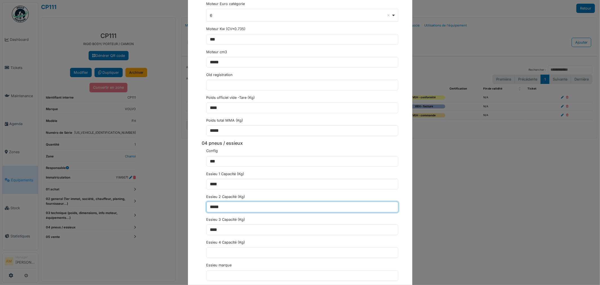
click at [285, 206] on input "*****" at bounding box center [302, 206] width 192 height 11
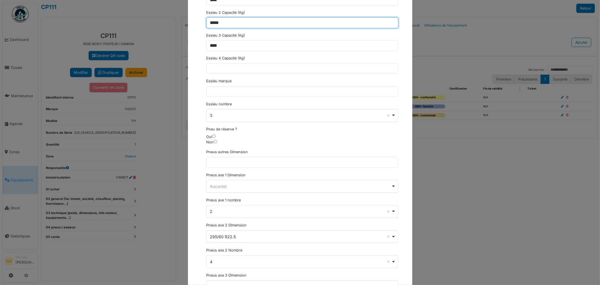
scroll to position [1656, 0]
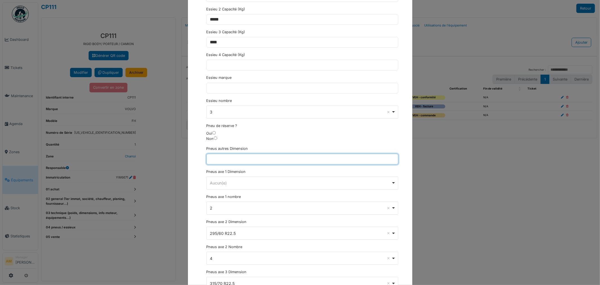
click at [269, 164] on input "text" at bounding box center [302, 159] width 192 height 11
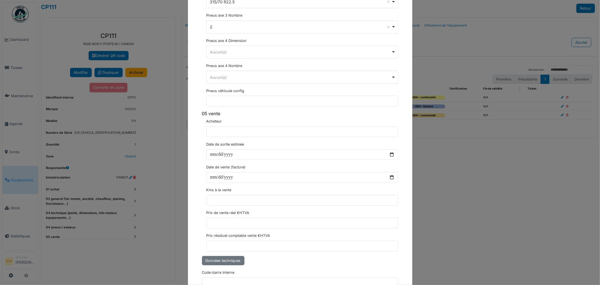
scroll to position [1999, 0]
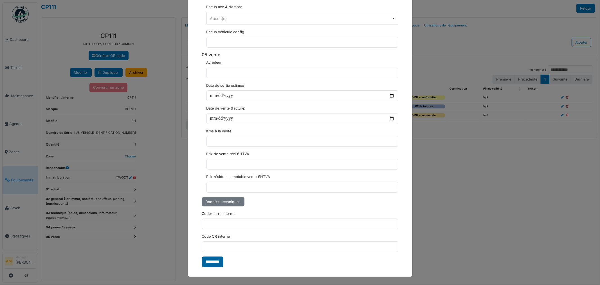
click at [210, 261] on input "********" at bounding box center [212, 261] width 21 height 11
click at [494, 213] on div "**********" at bounding box center [300, 142] width 600 height 285
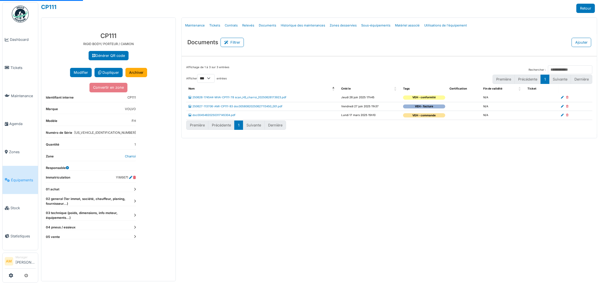
click at [134, 199] on dt "02 general (1er immat, société, chauffeur, planing, fournisseur...)" at bounding box center [91, 201] width 90 height 10
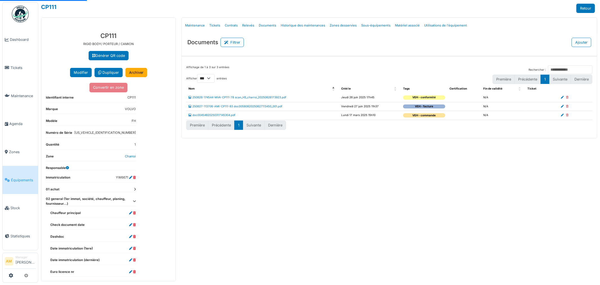
scroll to position [109, 0]
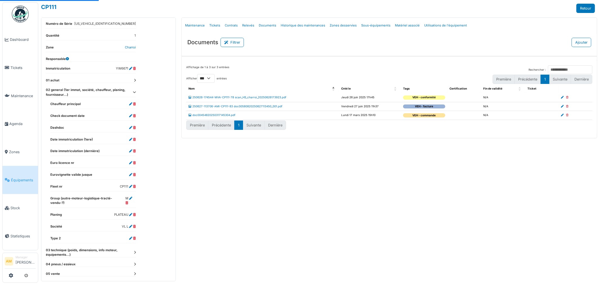
click at [134, 251] on icon at bounding box center [135, 252] width 2 height 3
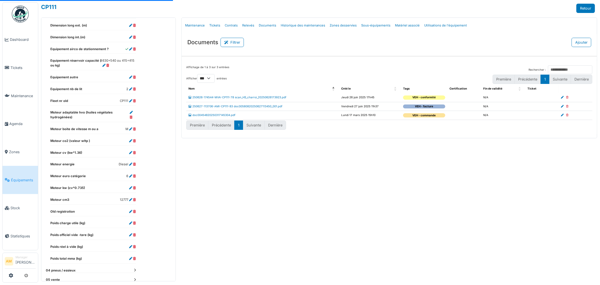
scroll to position [421, 0]
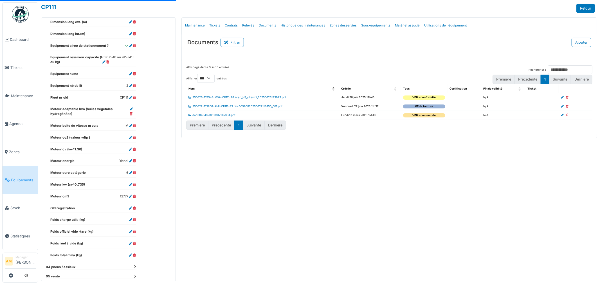
select select "***"
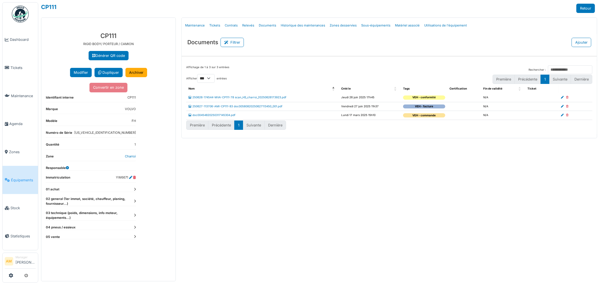
click at [135, 199] on dt "02 general (1er immat, société, chauffeur, planing, fournisseur...)" at bounding box center [91, 201] width 90 height 10
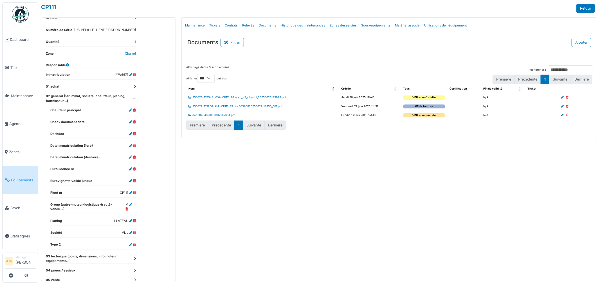
scroll to position [109, 0]
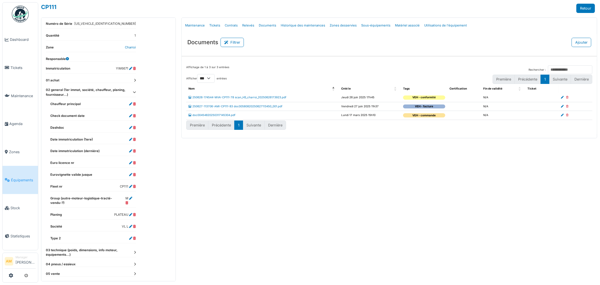
click at [136, 246] on div "**********" at bounding box center [108, 102] width 134 height 366
click at [134, 251] on icon at bounding box center [135, 252] width 2 height 3
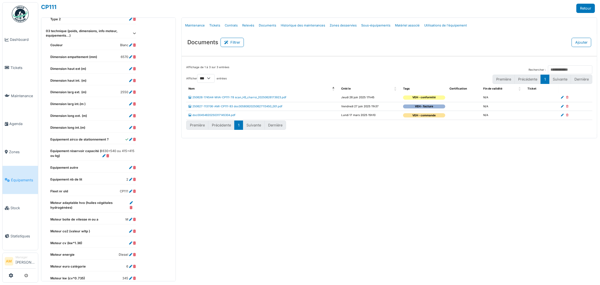
scroll to position [390, 0]
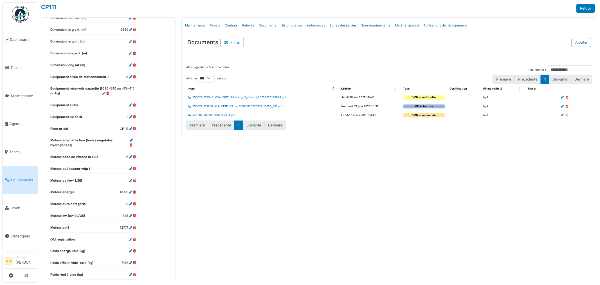
click at [227, 235] on div "Menu Détails Maintenance Tickets Contrats Relevés Documents Historique des main…" at bounding box center [389, 148] width 421 height 263
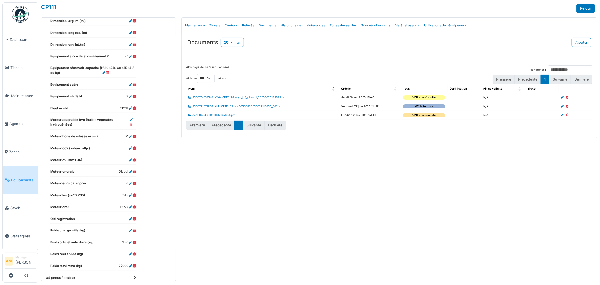
scroll to position [425, 0]
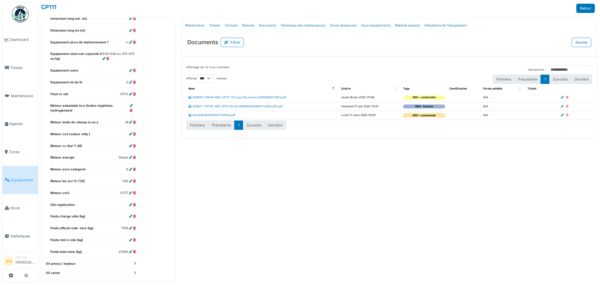
drag, startPoint x: 408, startPoint y: 210, endPoint x: 406, endPoint y: 206, distance: 4.3
click at [407, 208] on div "Menu Détails Maintenance Tickets Contrats Relevés Documents Historique des main…" at bounding box center [389, 148] width 421 height 263
click at [259, 233] on div "Menu Détails Maintenance Tickets Contrats Relevés Documents Historique des main…" at bounding box center [389, 148] width 421 height 263
click at [462, 223] on div "Menu Détails Maintenance Tickets Contrats Relevés Documents Historique des main…" at bounding box center [389, 148] width 421 height 263
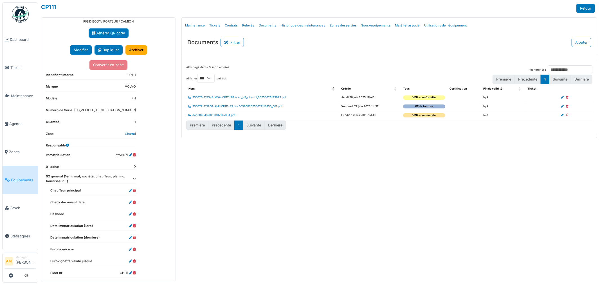
scroll to position [0, 0]
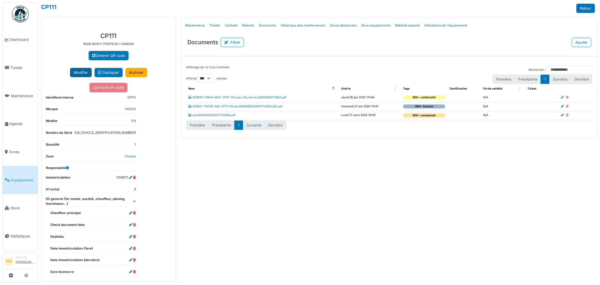
click at [75, 72] on button "Modifier" at bounding box center [81, 72] width 22 height 9
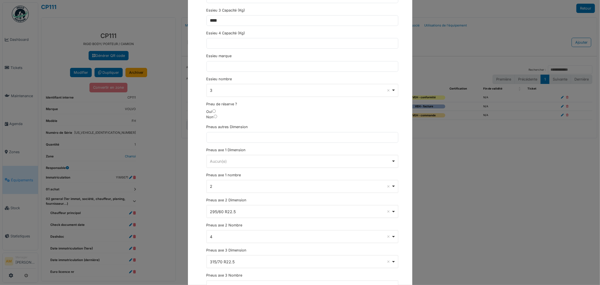
scroll to position [1687, 0]
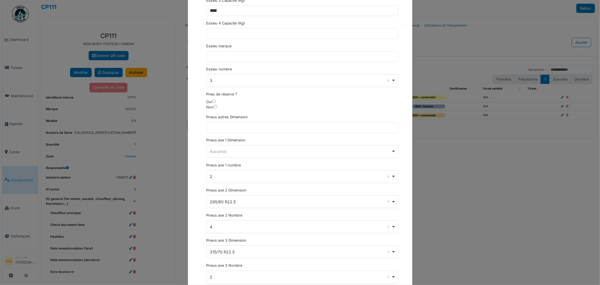
click at [224, 154] on div "Aucun(e) Remove item" at bounding box center [300, 151] width 181 height 6
type input "***"
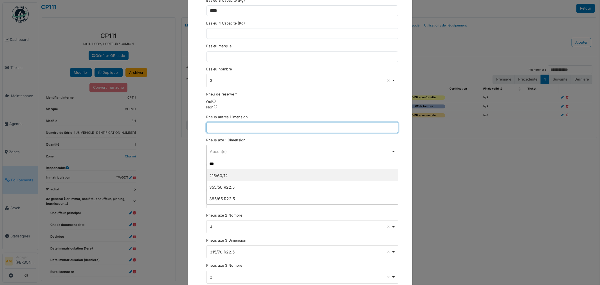
click at [212, 130] on input "text" at bounding box center [302, 127] width 192 height 11
type input "*"
click at [252, 131] on input "**********" at bounding box center [302, 127] width 192 height 11
click at [225, 131] on input "**********" at bounding box center [302, 127] width 192 height 11
click at [231, 130] on input "**********" at bounding box center [302, 127] width 192 height 11
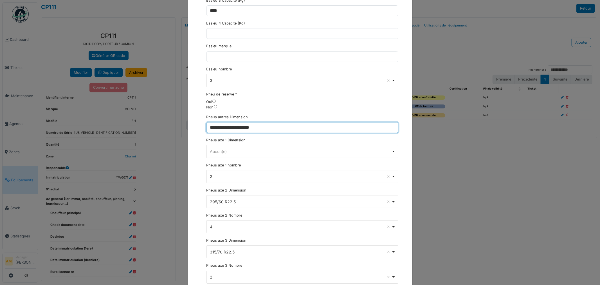
click at [231, 130] on input "**********" at bounding box center [302, 127] width 192 height 11
click at [273, 130] on input "**********" at bounding box center [302, 127] width 192 height 11
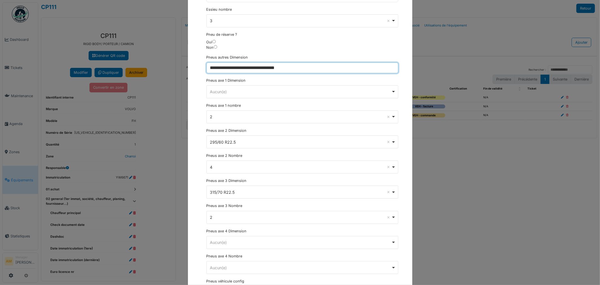
scroll to position [1749, 0]
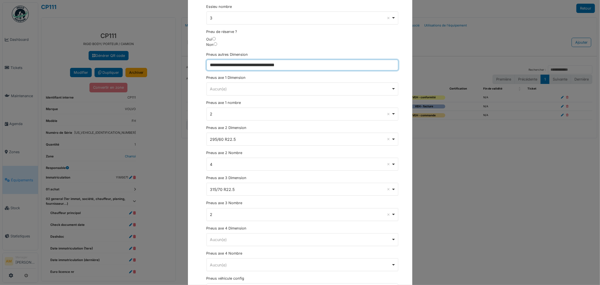
drag, startPoint x: 291, startPoint y: 67, endPoint x: 235, endPoint y: 63, distance: 56.4
click at [235, 63] on input "**********" at bounding box center [302, 65] width 192 height 11
click at [231, 92] on div "Aucun(e) Remove item" at bounding box center [300, 89] width 181 height 6
click at [243, 66] on input "**********" at bounding box center [302, 65] width 192 height 11
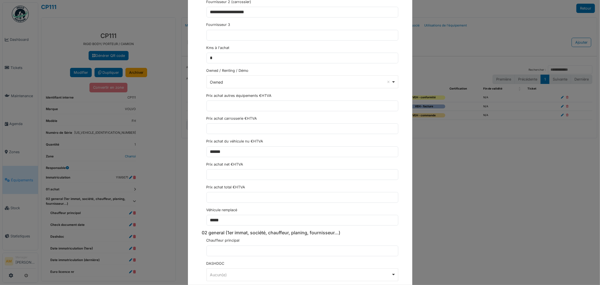
scroll to position [562, 0]
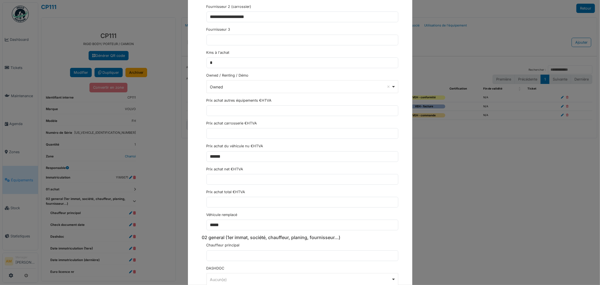
type input "**********"
click at [215, 205] on input "text" at bounding box center [302, 202] width 192 height 11
click at [221, 136] on input "text" at bounding box center [302, 133] width 192 height 11
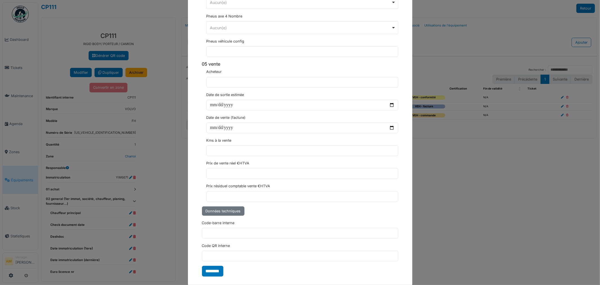
scroll to position [1999, 0]
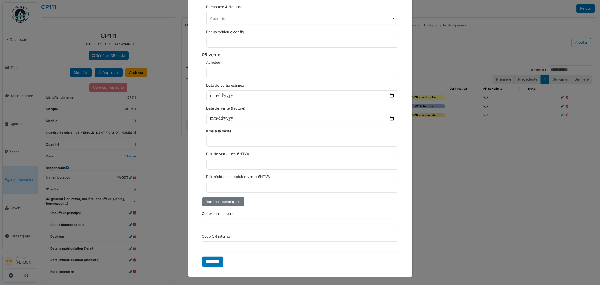
type input "*****"
click at [209, 260] on input "********" at bounding box center [212, 261] width 21 height 11
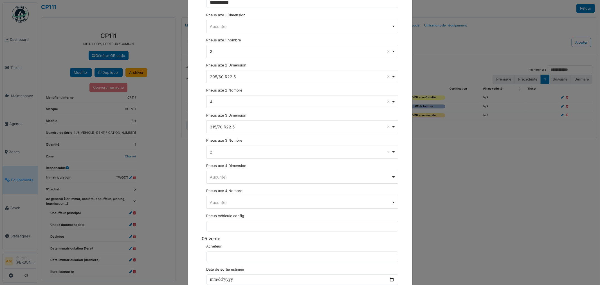
select select "***"
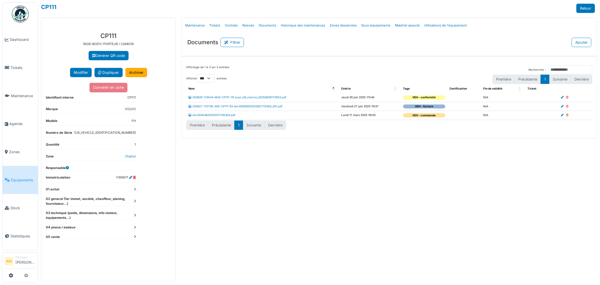
drag, startPoint x: 290, startPoint y: 169, endPoint x: 286, endPoint y: 166, distance: 4.8
click at [288, 168] on div "Menu Détails Maintenance Tickets Contrats Relevés Documents Historique des main…" at bounding box center [389, 148] width 421 height 263
click at [134, 201] on icon at bounding box center [135, 200] width 2 height 3
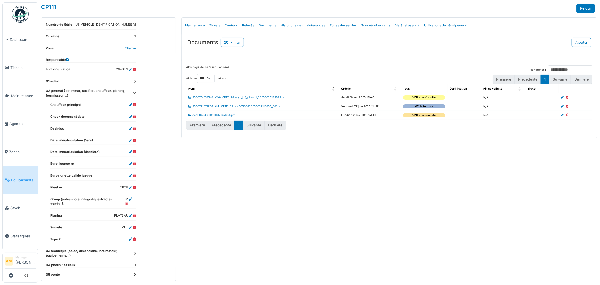
scroll to position [109, 0]
click at [135, 251] on icon at bounding box center [135, 252] width 2 height 3
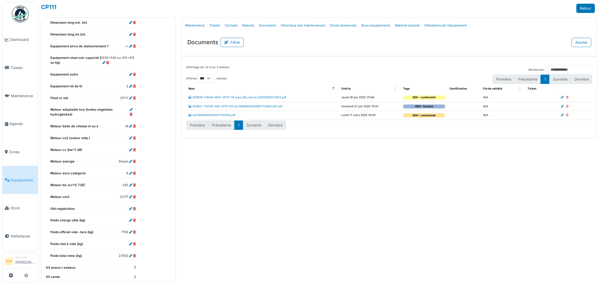
scroll to position [425, 0]
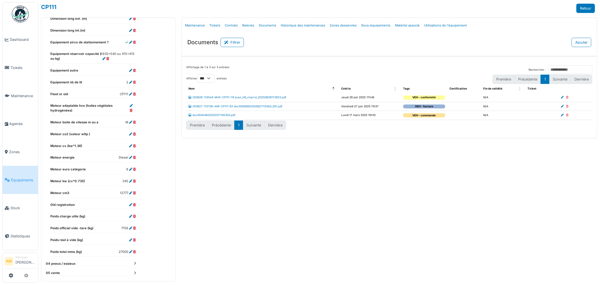
click at [291, 228] on div "Menu Détails Maintenance Tickets Contrats Relevés Documents Historique des main…" at bounding box center [389, 148] width 421 height 263
click at [131, 121] on icon at bounding box center [130, 122] width 3 height 3
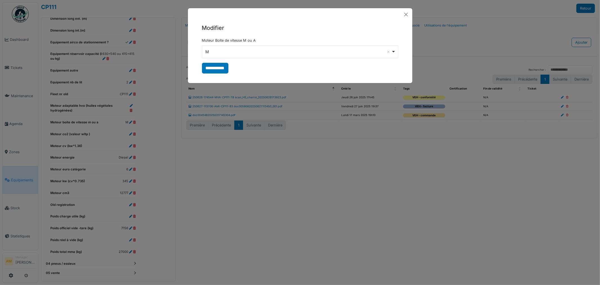
click at [223, 50] on div "M Remove item" at bounding box center [298, 52] width 186 height 6
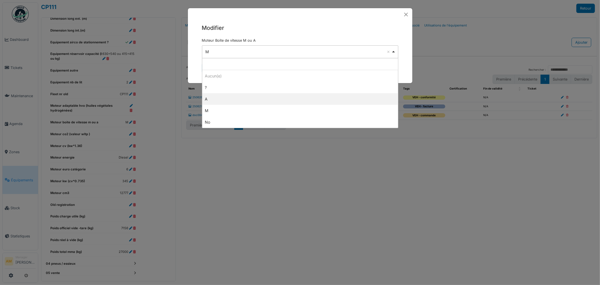
select select "*"
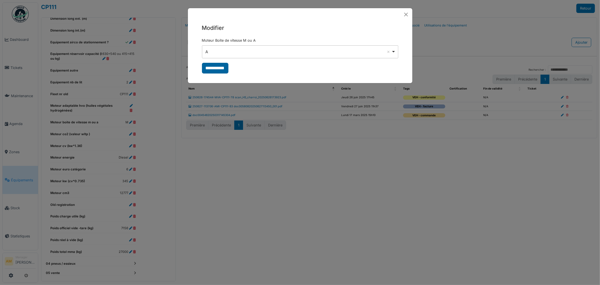
click at [210, 69] on input "**********" at bounding box center [215, 68] width 26 height 11
select select "***"
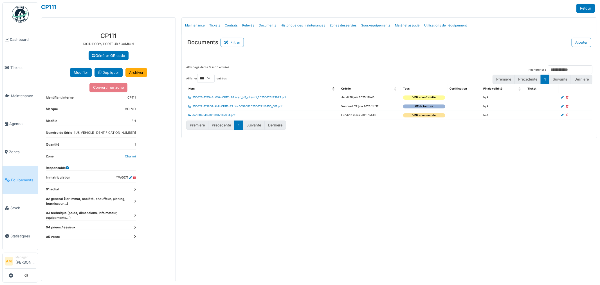
click at [135, 215] on icon at bounding box center [135, 214] width 2 height 3
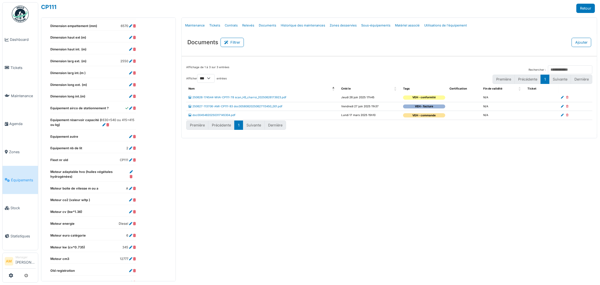
scroll to position [283, 0]
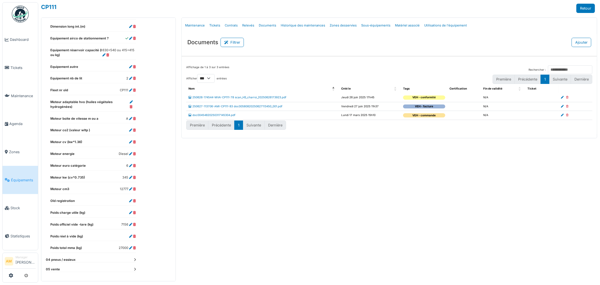
click at [137, 259] on div "**********" at bounding box center [108, 13] width 134 height 536
click at [135, 259] on icon at bounding box center [135, 259] width 2 height 3
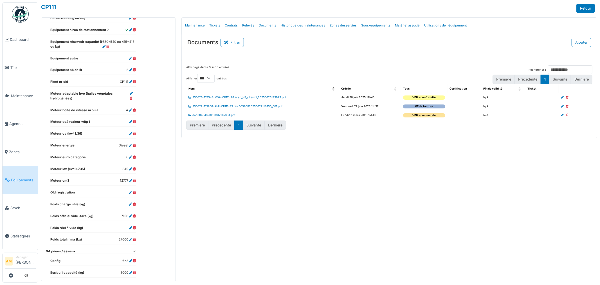
scroll to position [230, 0]
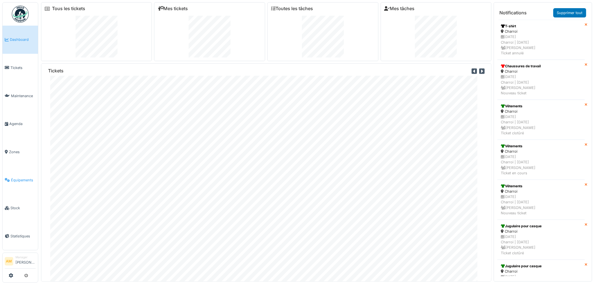
click at [17, 177] on span "Équipements" at bounding box center [23, 179] width 25 height 5
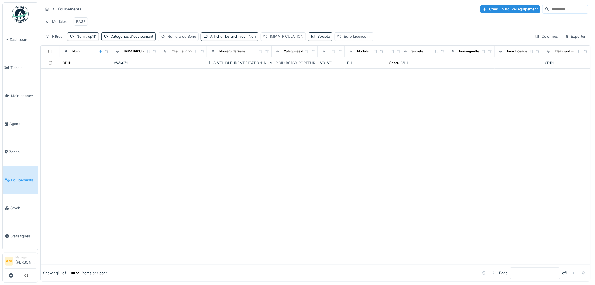
click at [88, 39] on span ": cp111" at bounding box center [91, 36] width 12 height 4
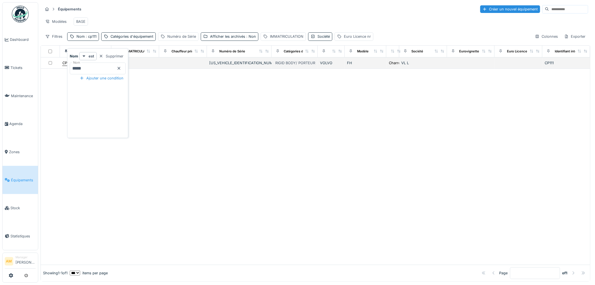
click at [65, 67] on body "Dashboard Tickets Maintenance [GEOGRAPHIC_DATA] Zones Équipements Stock Statist…" at bounding box center [297, 142] width 595 height 285
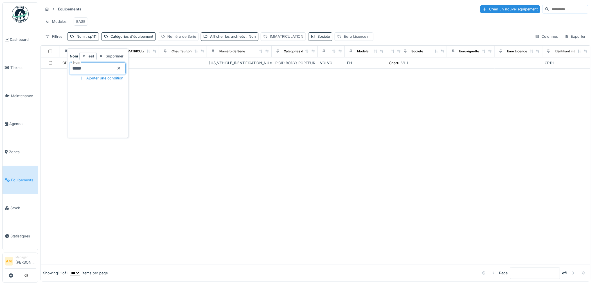
type input "*****"
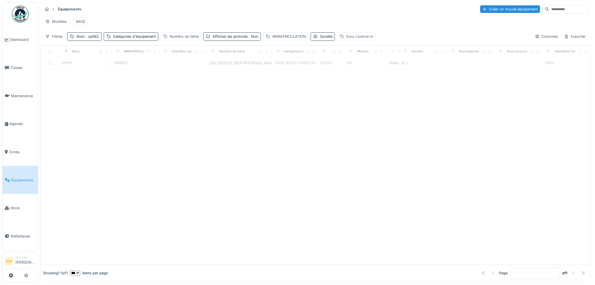
click at [314, 181] on div at bounding box center [315, 167] width 549 height 196
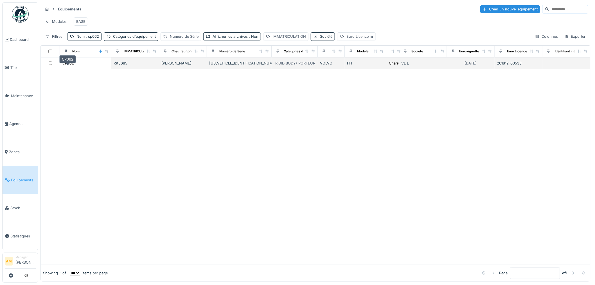
click at [69, 66] on div "CP062" at bounding box center [68, 62] width 12 height 5
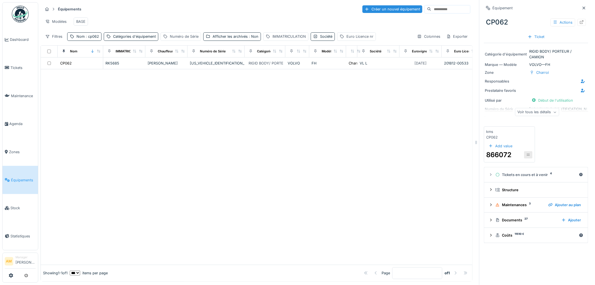
scroll to position [4, 0]
click at [530, 109] on div "Voir tous les détails" at bounding box center [537, 112] width 44 height 8
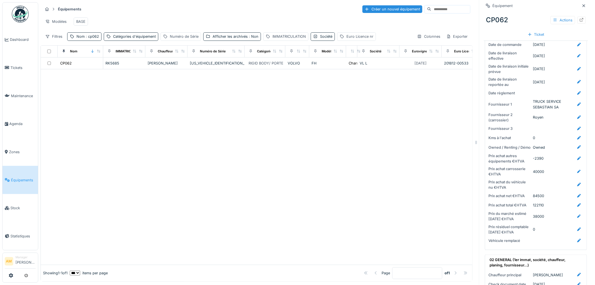
scroll to position [156, 0]
click at [234, 37] on div "Afficher les archivés : Non" at bounding box center [236, 36] width 46 height 5
click at [209, 67] on div at bounding box center [208, 69] width 4 height 4
drag, startPoint x: 186, startPoint y: 110, endPoint x: 195, endPoint y: 94, distance: 17.9
click at [189, 105] on div at bounding box center [257, 166] width 432 height 195
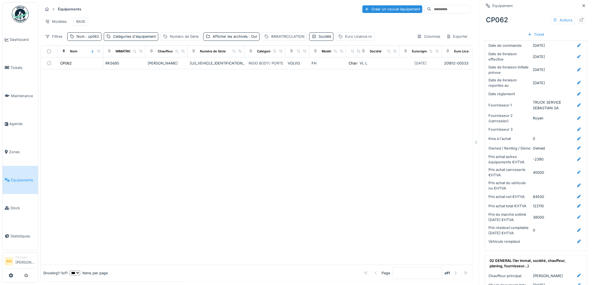
click at [206, 93] on div at bounding box center [257, 166] width 432 height 195
drag, startPoint x: 187, startPoint y: 19, endPoint x: 311, endPoint y: 105, distance: 150.3
click at [321, 105] on div at bounding box center [257, 166] width 432 height 195
click at [258, 125] on div at bounding box center [257, 166] width 432 height 195
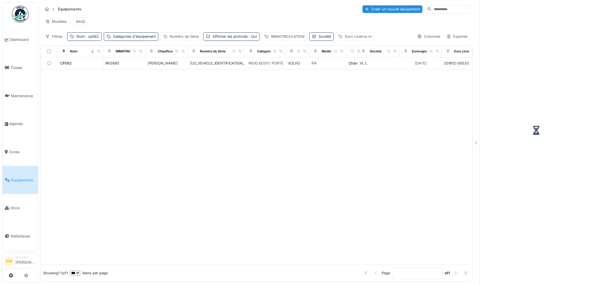
scroll to position [4, 0]
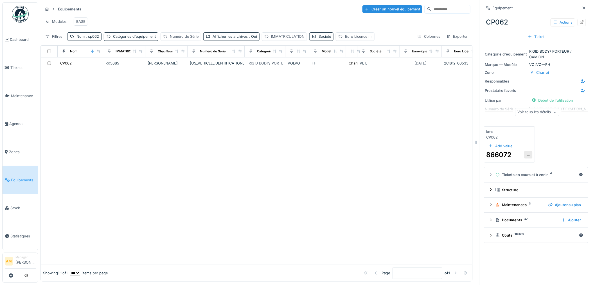
click at [533, 108] on div "Voir tous les détails" at bounding box center [537, 112] width 44 height 8
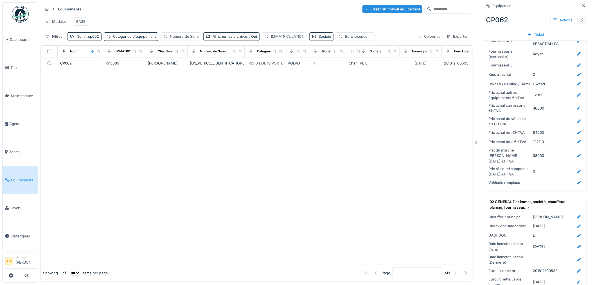
scroll to position [218, 0]
drag, startPoint x: 222, startPoint y: 235, endPoint x: 213, endPoint y: 226, distance: 13.3
click at [218, 233] on div at bounding box center [257, 166] width 432 height 195
drag, startPoint x: 273, startPoint y: 118, endPoint x: 275, endPoint y: 124, distance: 5.6
click at [274, 124] on div at bounding box center [257, 166] width 432 height 195
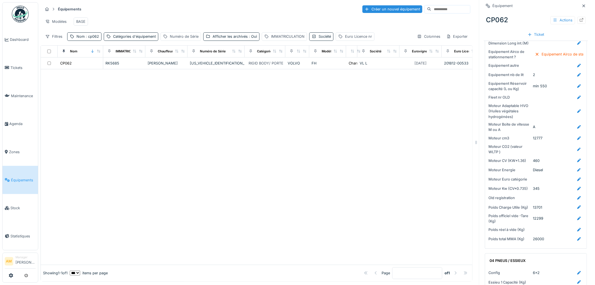
scroll to position [625, 0]
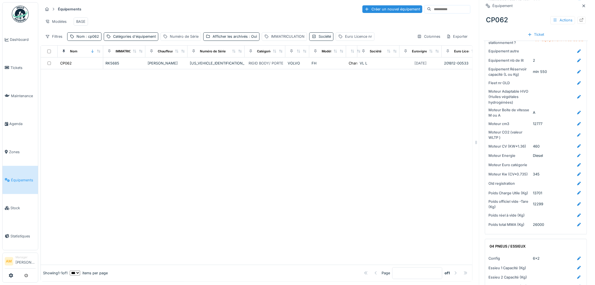
click at [300, 148] on div at bounding box center [257, 166] width 432 height 195
drag, startPoint x: 233, startPoint y: 161, endPoint x: 227, endPoint y: 157, distance: 7.6
click at [234, 158] on div at bounding box center [257, 166] width 432 height 195
click at [116, 96] on div at bounding box center [257, 166] width 432 height 195
click at [118, 118] on div at bounding box center [257, 166] width 432 height 195
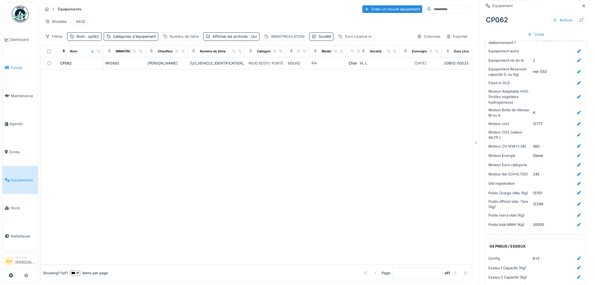
click at [20, 65] on span "Tickets" at bounding box center [22, 67] width 25 height 5
